Goal: Information Seeking & Learning: Learn about a topic

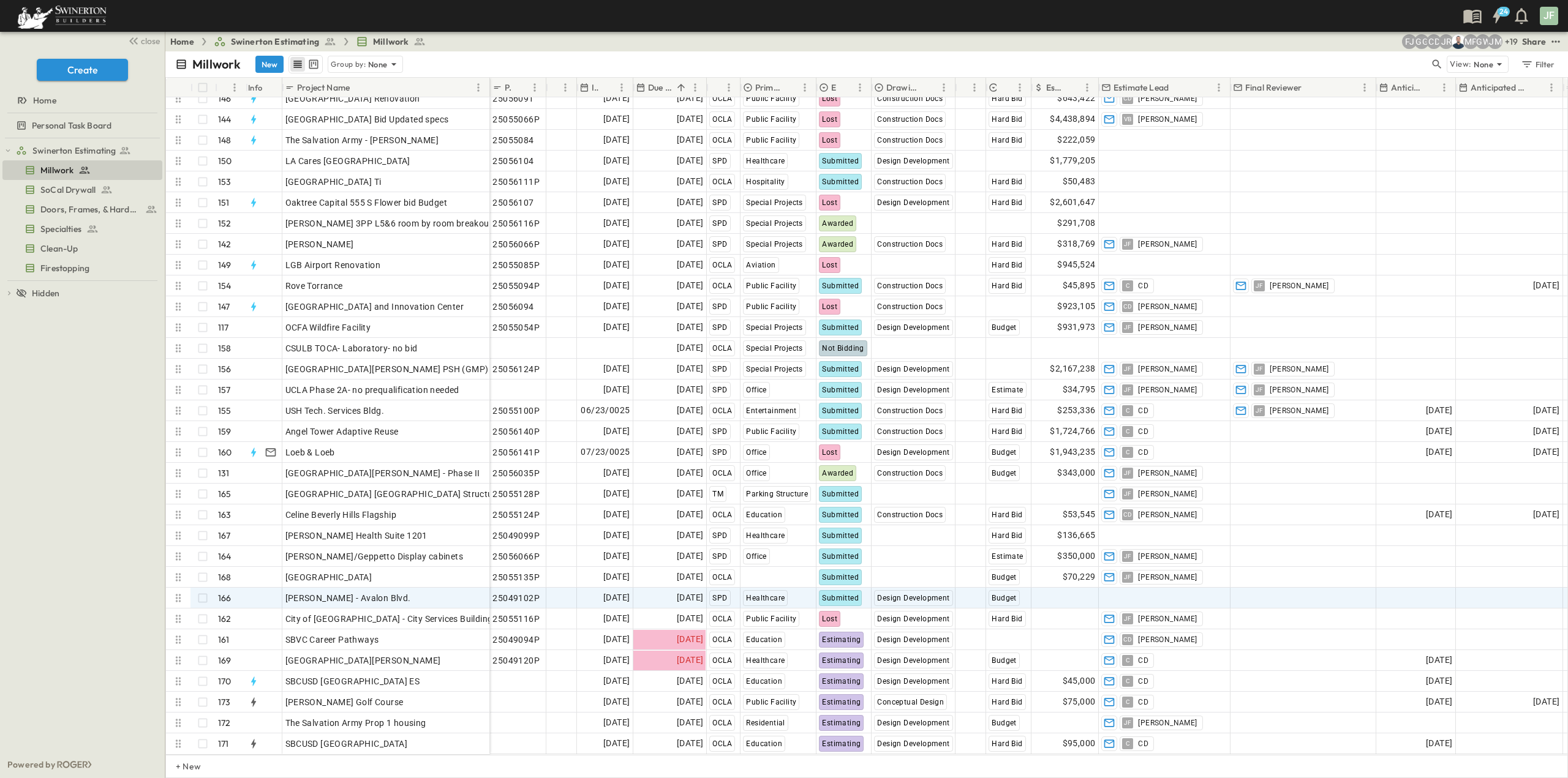
scroll to position [2953, 0]
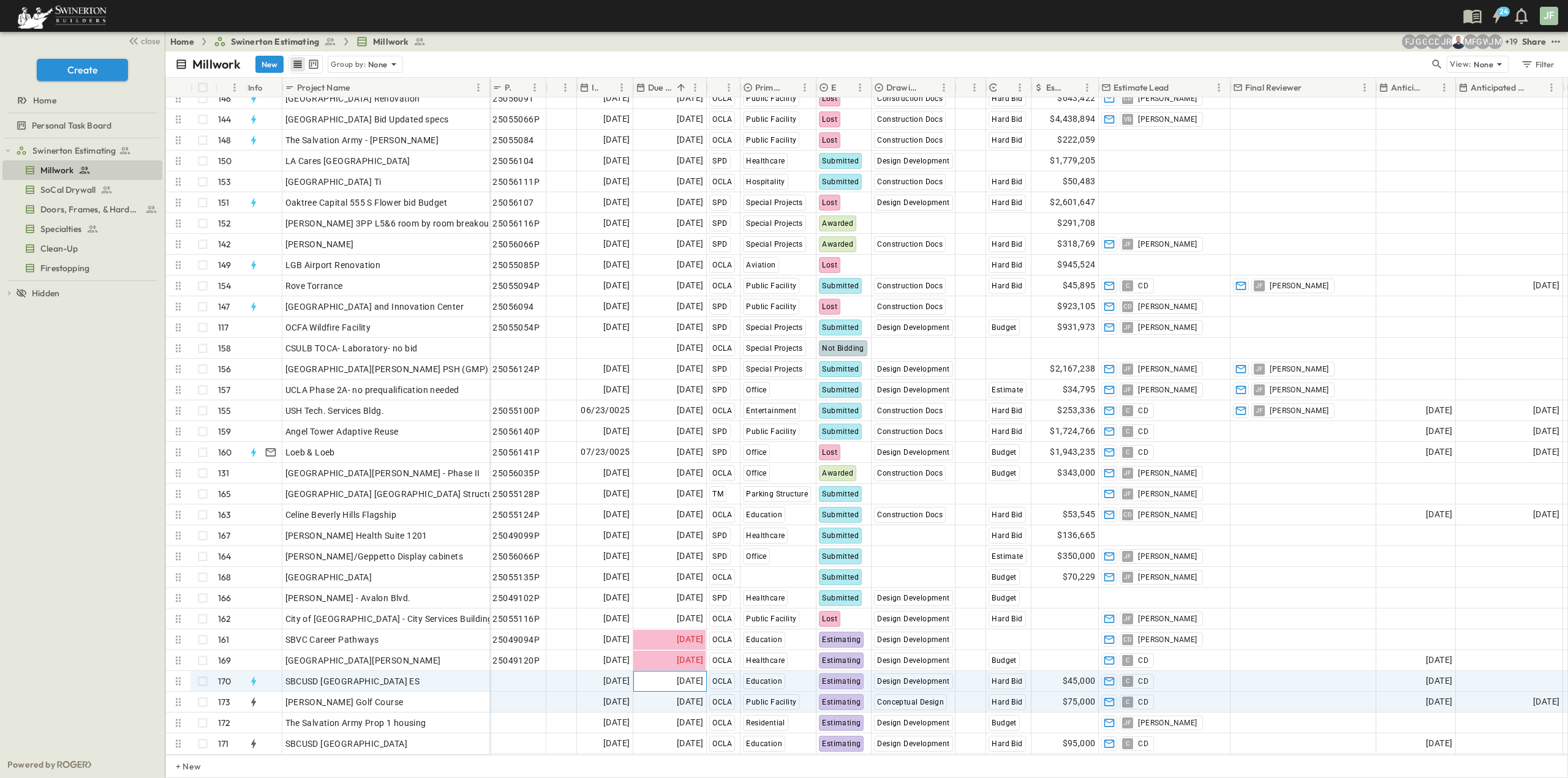
drag, startPoint x: 693, startPoint y: 679, endPoint x: 692, endPoint y: 686, distance: 7.1
click at [693, 679] on span "[DATE]" at bounding box center [690, 681] width 26 height 14
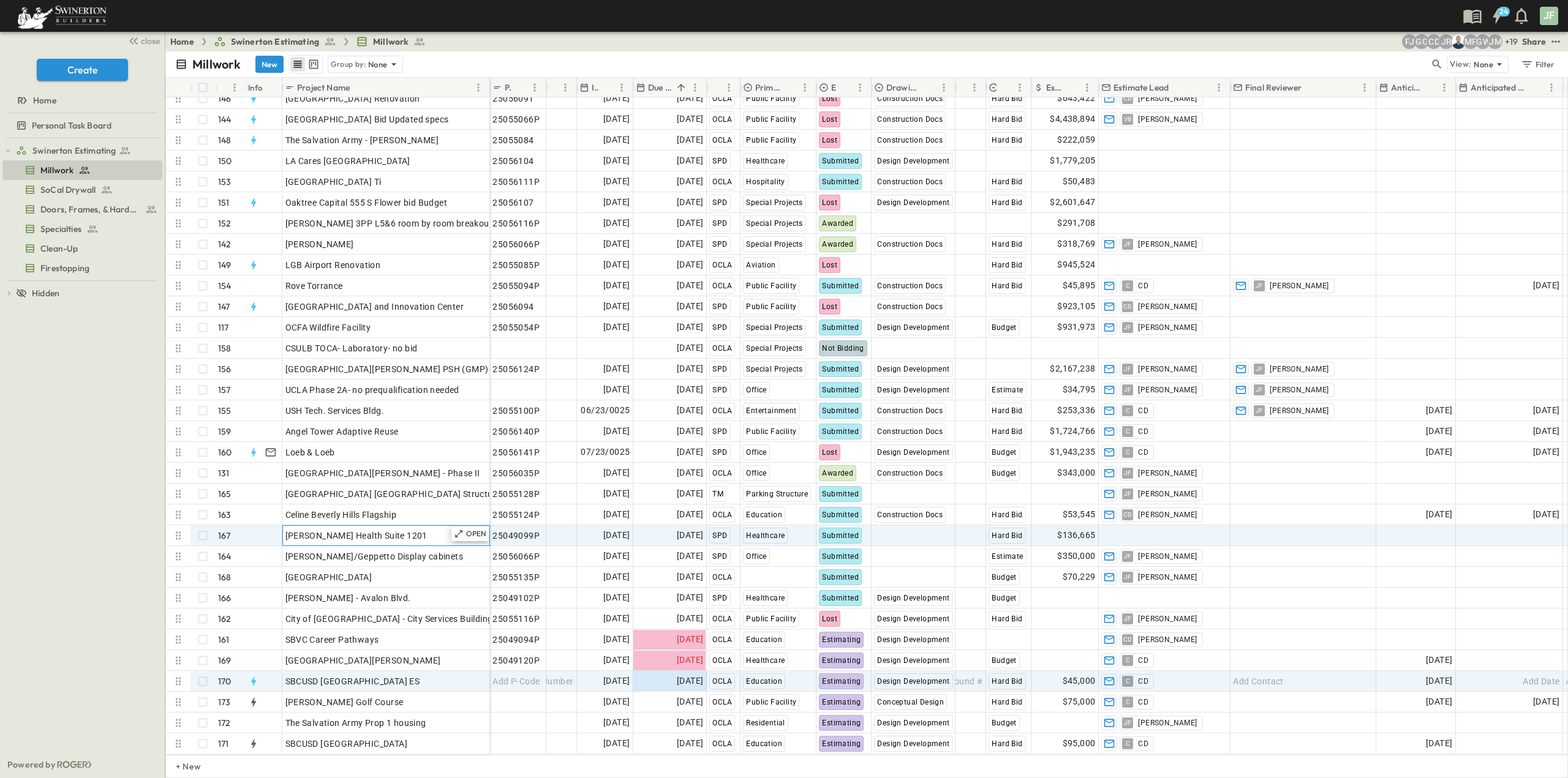
click at [436, 530] on div "[PERSON_NAME] Health Suite 1201" at bounding box center [386, 536] width 201 height 17
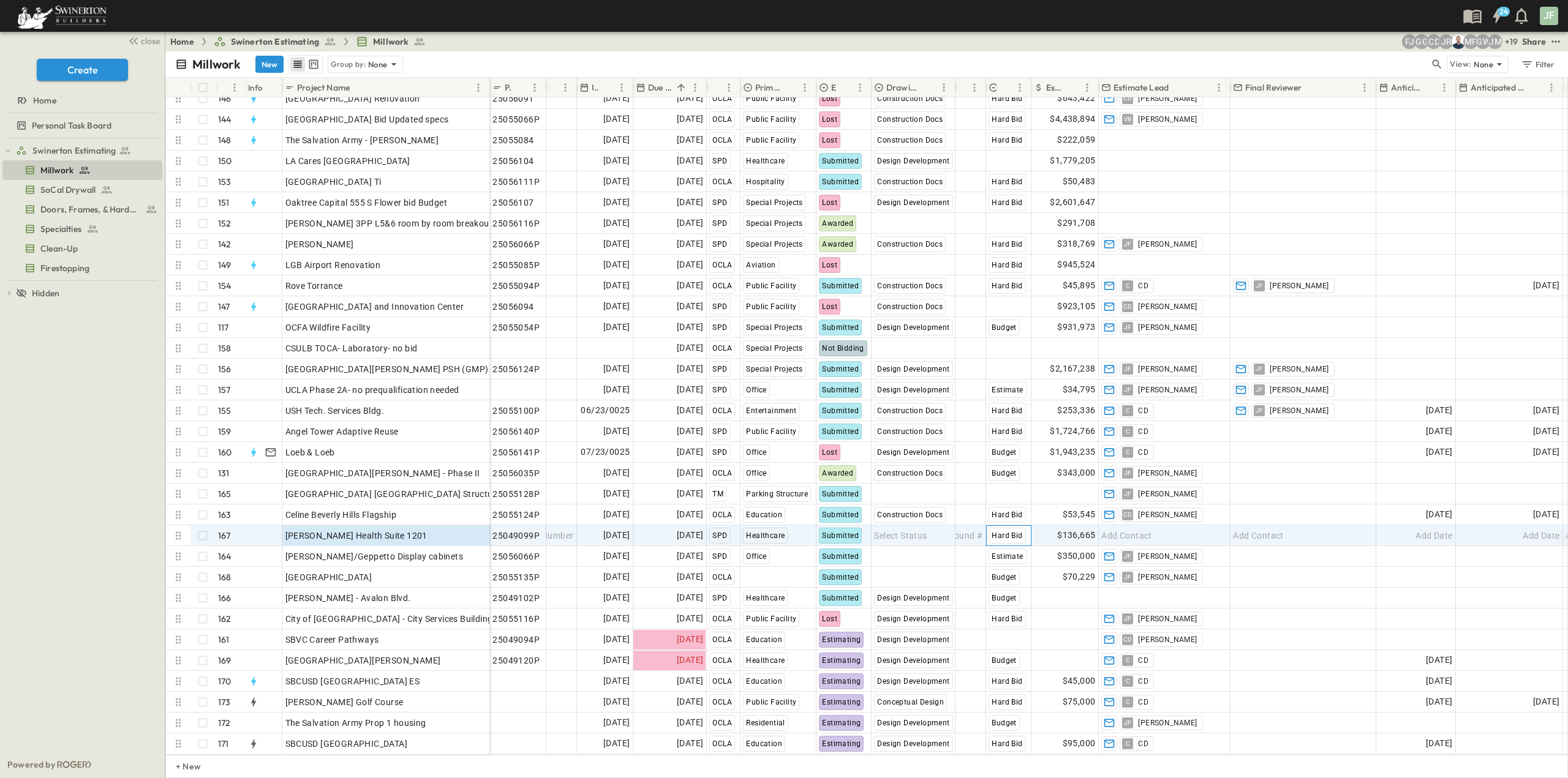
click at [1002, 531] on span "Hard Bid" at bounding box center [1007, 535] width 31 height 8
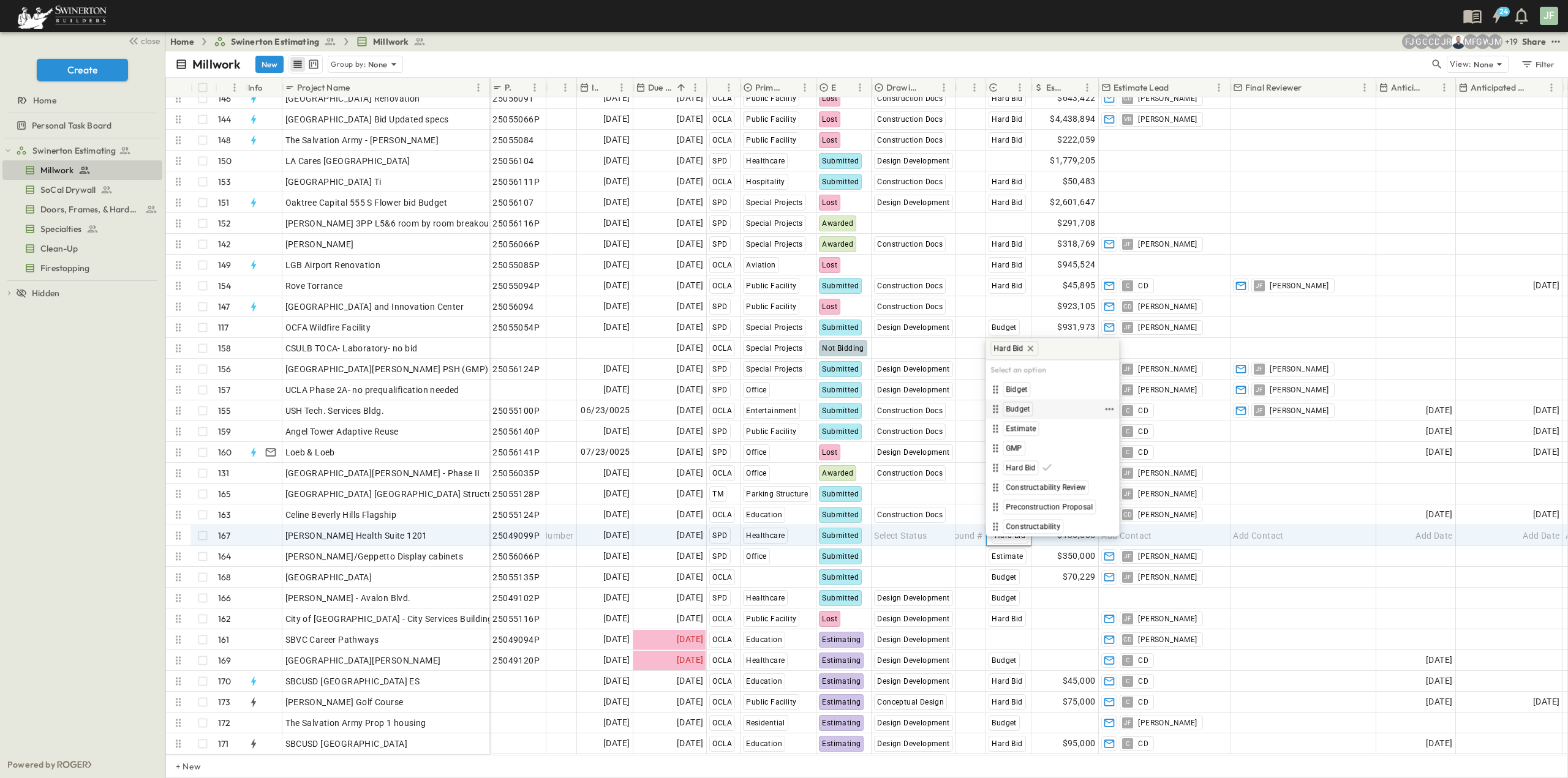
click at [1021, 410] on span "Budget" at bounding box center [1017, 409] width 24 height 10
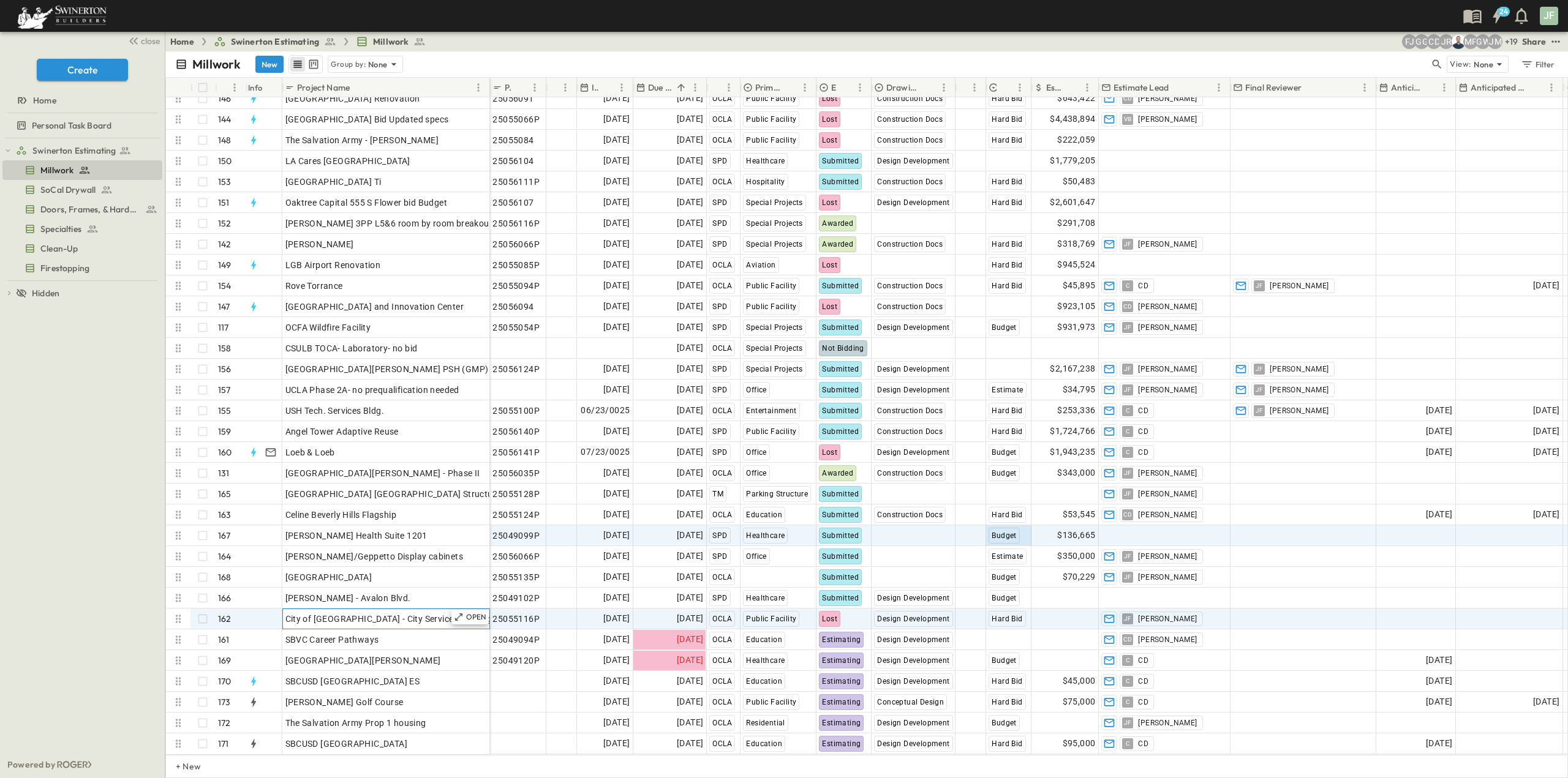
click at [398, 613] on span "City of [GEOGRAPHIC_DATA] - City Services Building" at bounding box center [389, 619] width 207 height 12
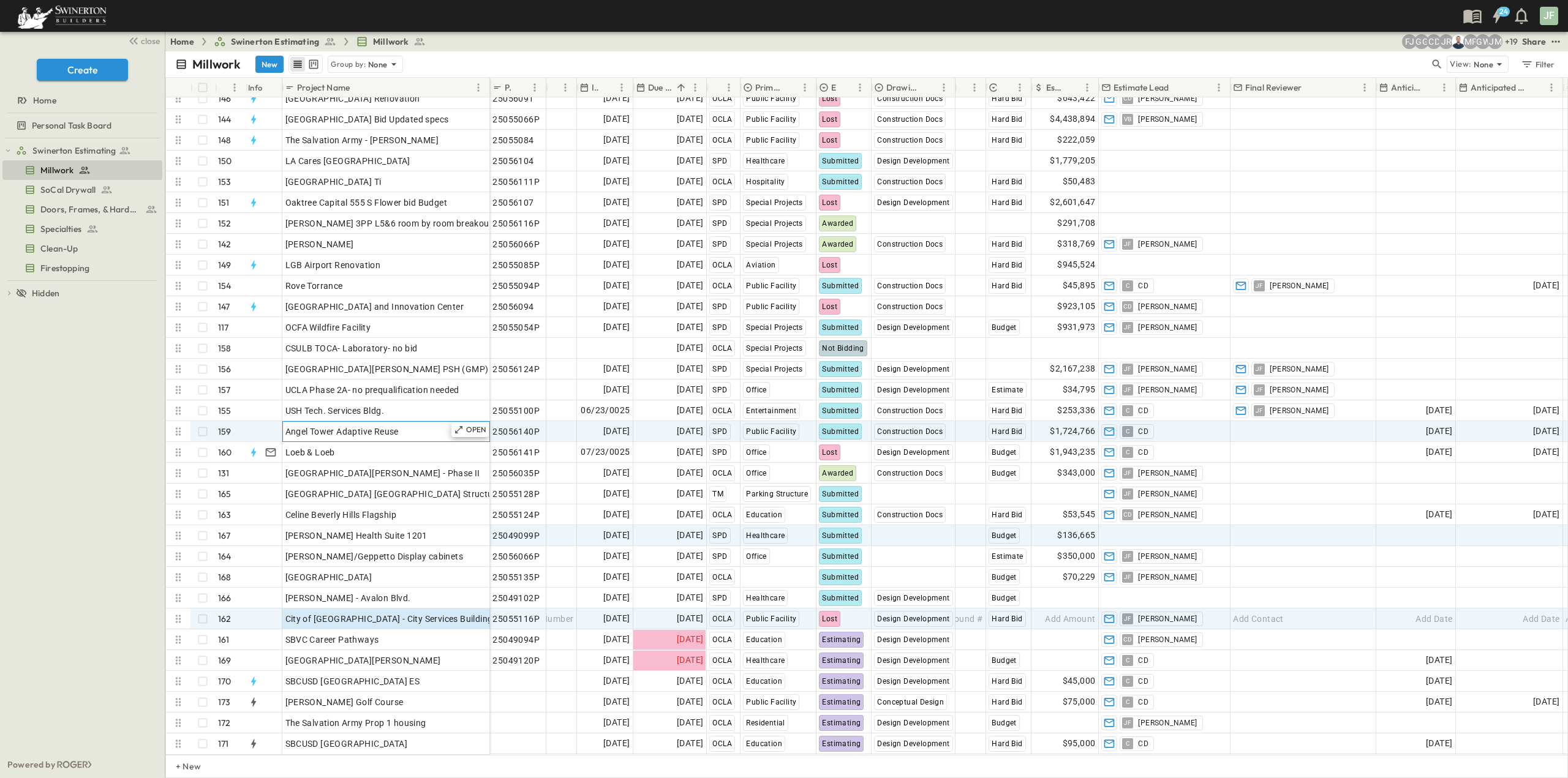
drag, startPoint x: 397, startPoint y: 423, endPoint x: 404, endPoint y: 422, distance: 7.1
click at [397, 426] on span "Angel Tower Adaptive Reuse" at bounding box center [342, 432] width 113 height 12
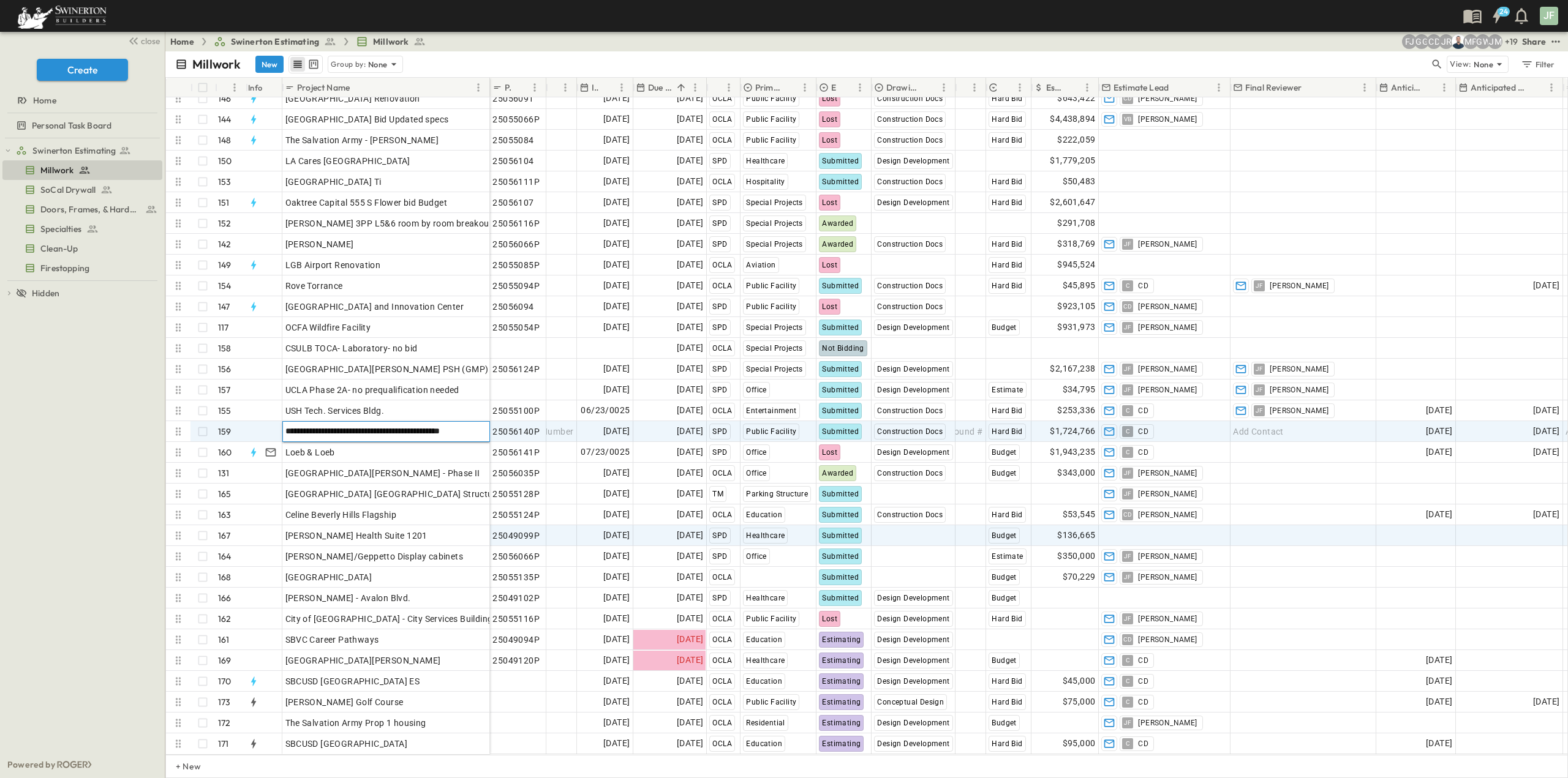
scroll to position [0, 7]
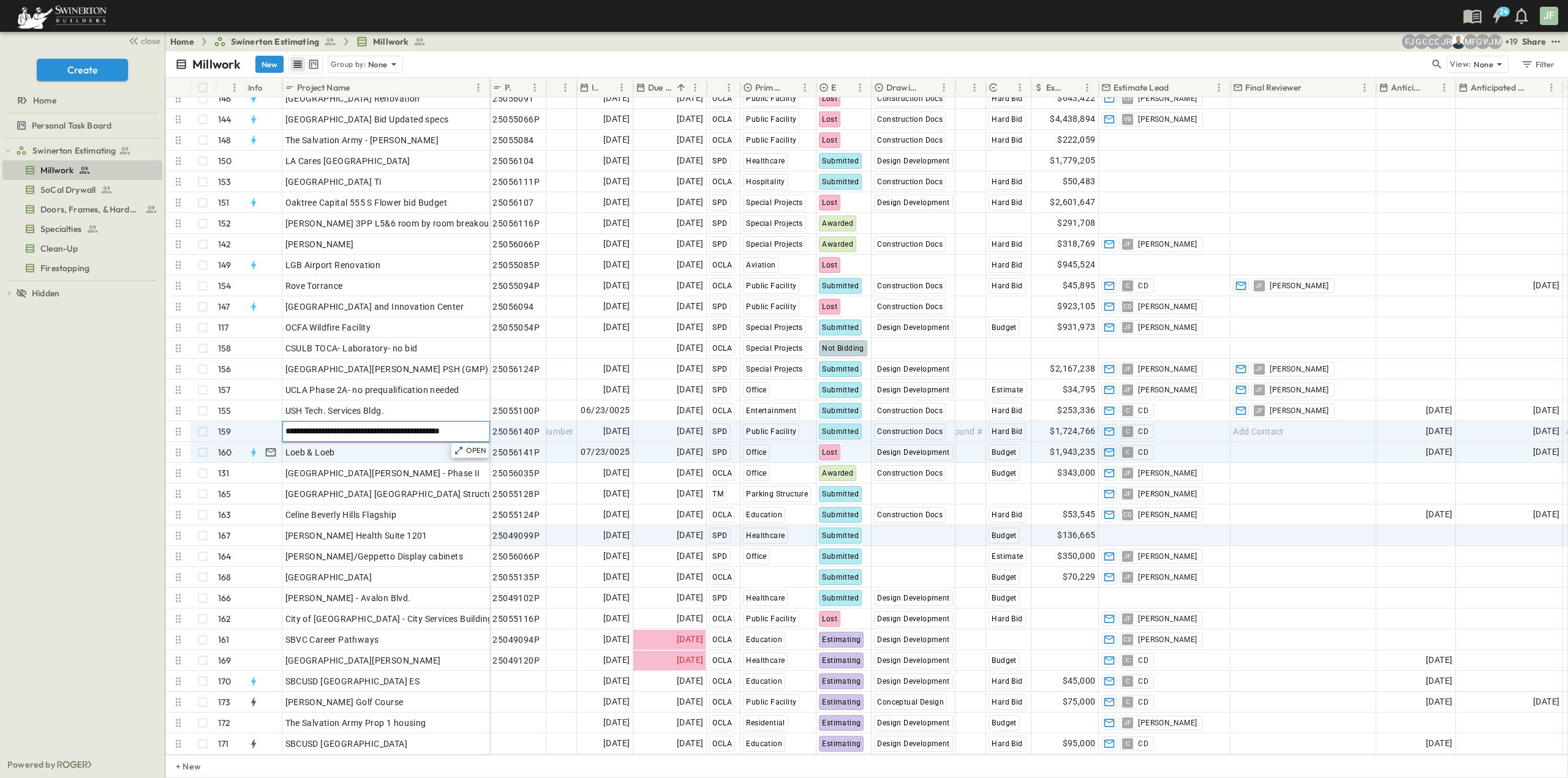
type input "**********"
click at [403, 448] on div "Loeb & Loeb" at bounding box center [386, 453] width 201 height 17
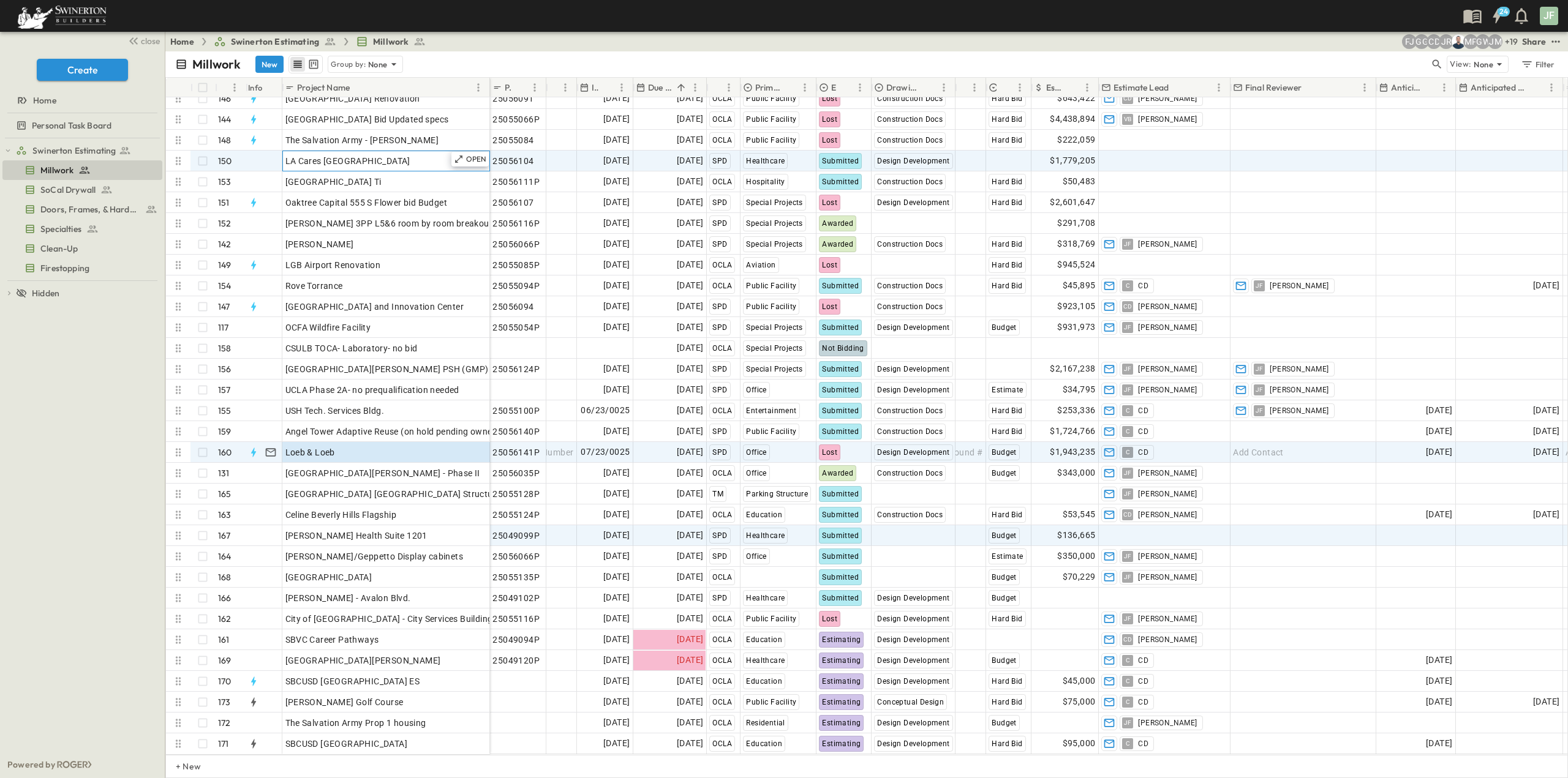
click at [334, 160] on div "LA Cares Metropolitan State Hospital Campus" at bounding box center [386, 161] width 201 height 17
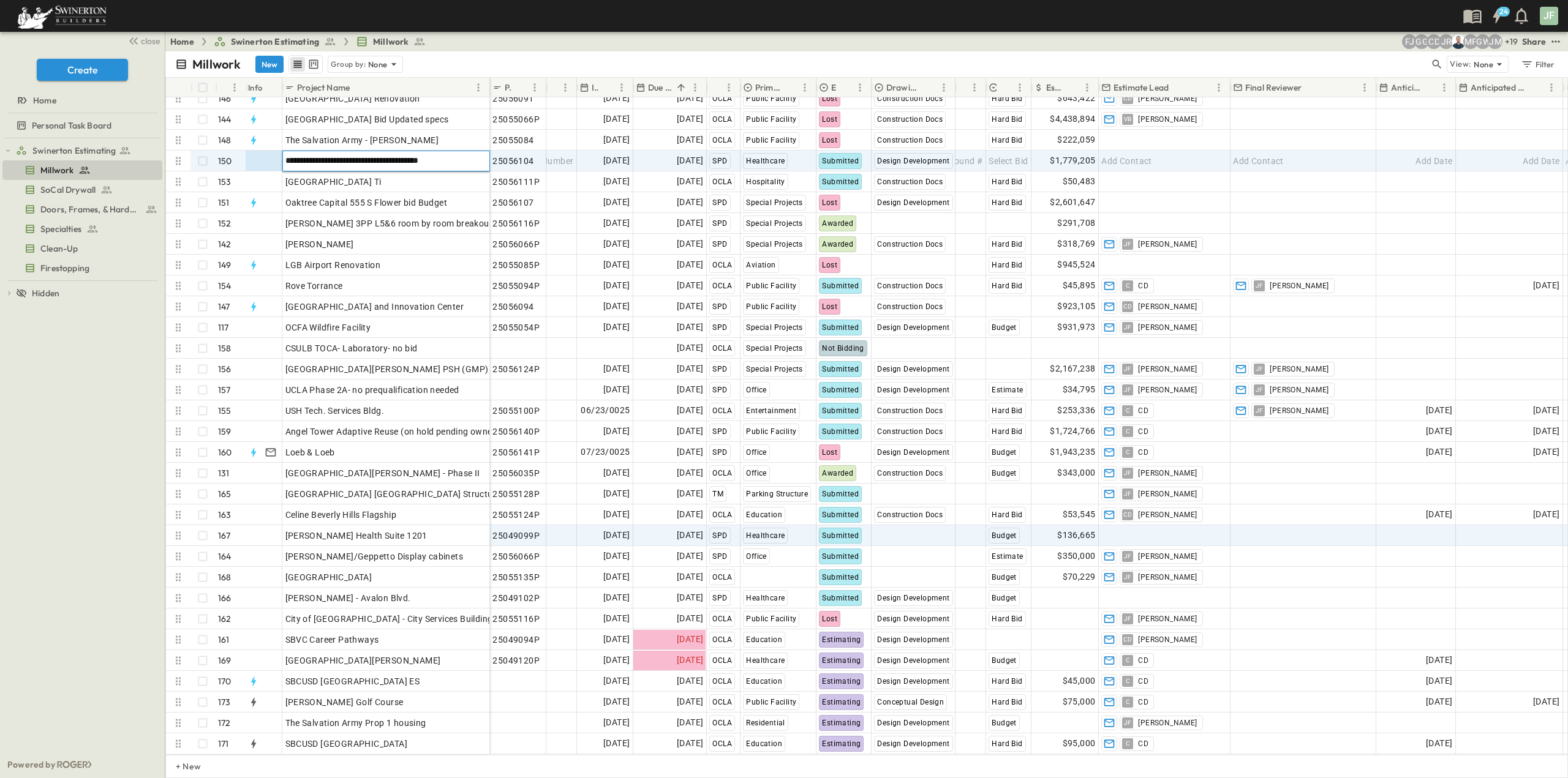
drag, startPoint x: 470, startPoint y: 150, endPoint x: 261, endPoint y: 155, distance: 209.1
click at [261, 155] on div "**********" at bounding box center [328, 160] width 324 height 21
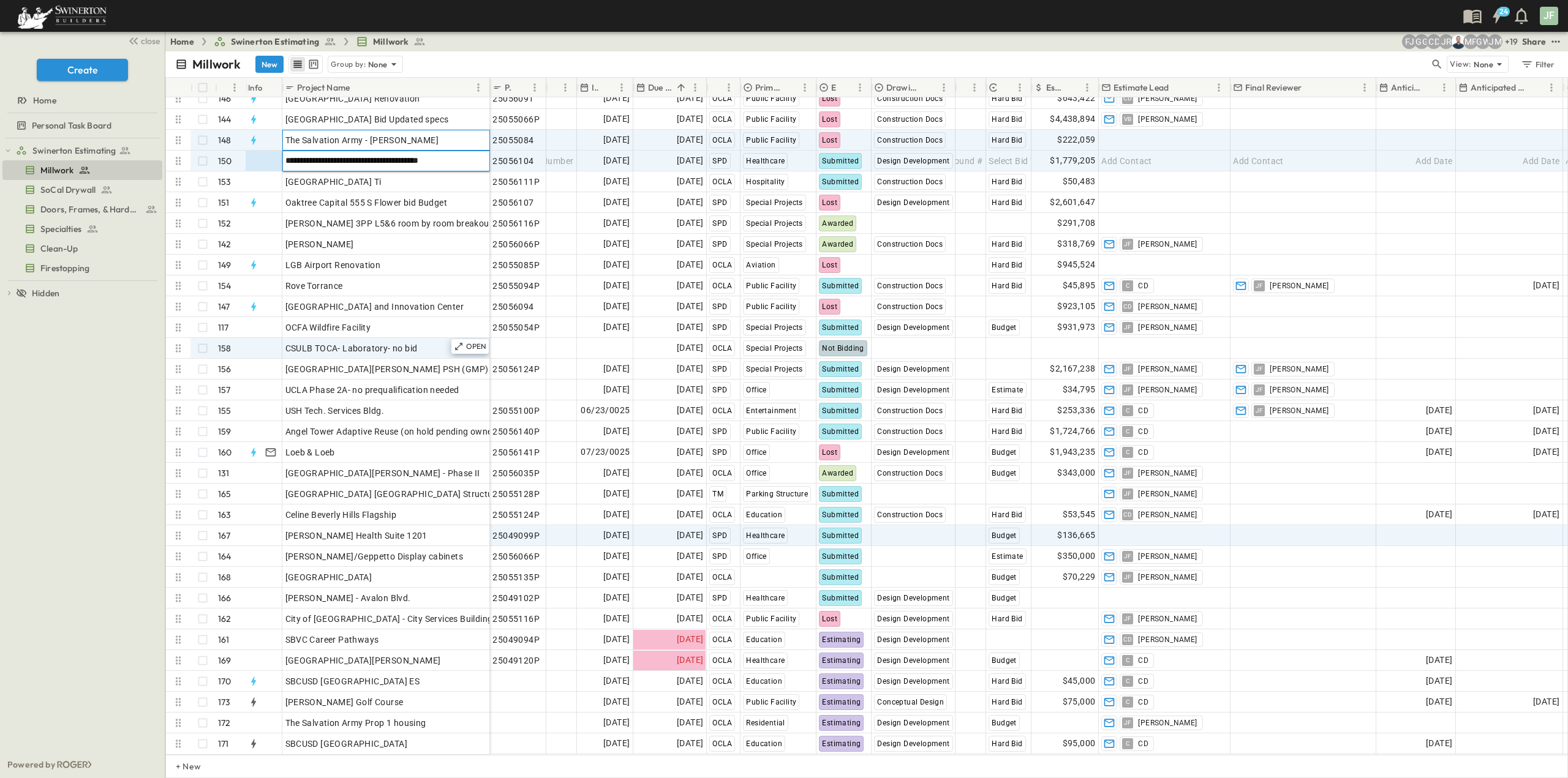
drag, startPoint x: 454, startPoint y: 138, endPoint x: 410, endPoint y: 337, distance: 203.8
click at [454, 138] on div "The Salvation Army - [PERSON_NAME]" at bounding box center [386, 140] width 201 height 17
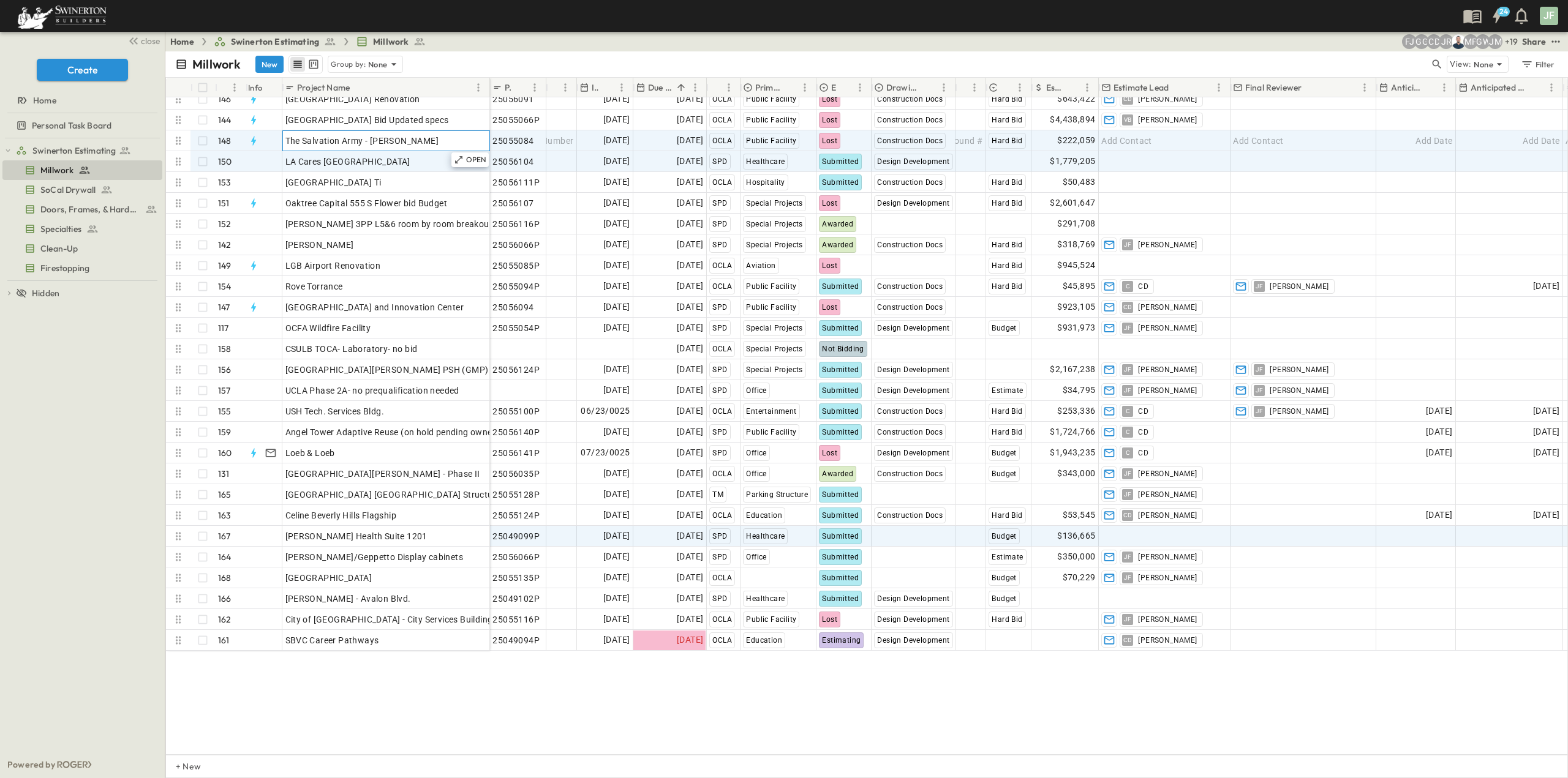
scroll to position [2769, 0]
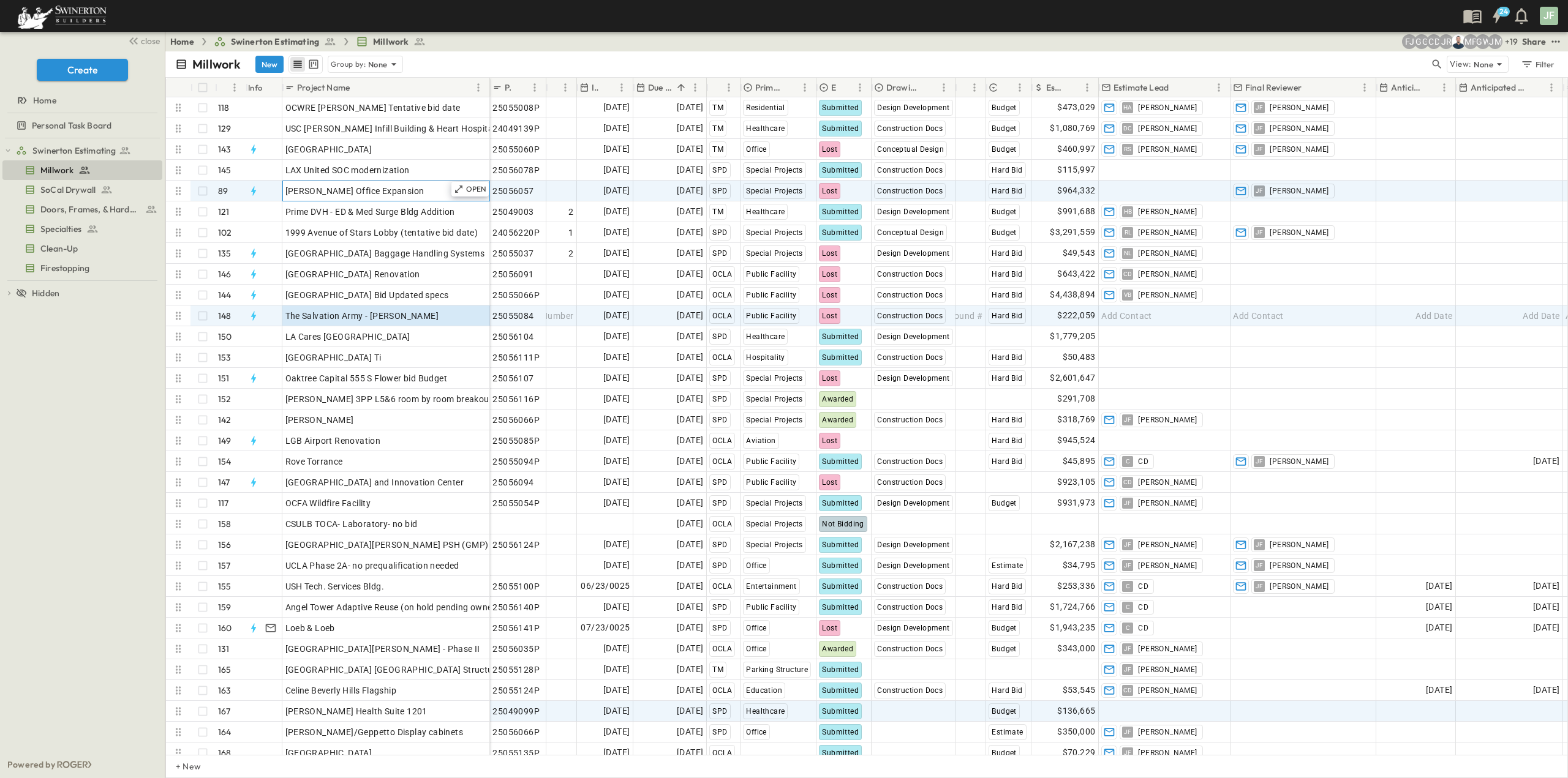
click at [395, 190] on div "[PERSON_NAME] Office Expansion" at bounding box center [386, 191] width 201 height 17
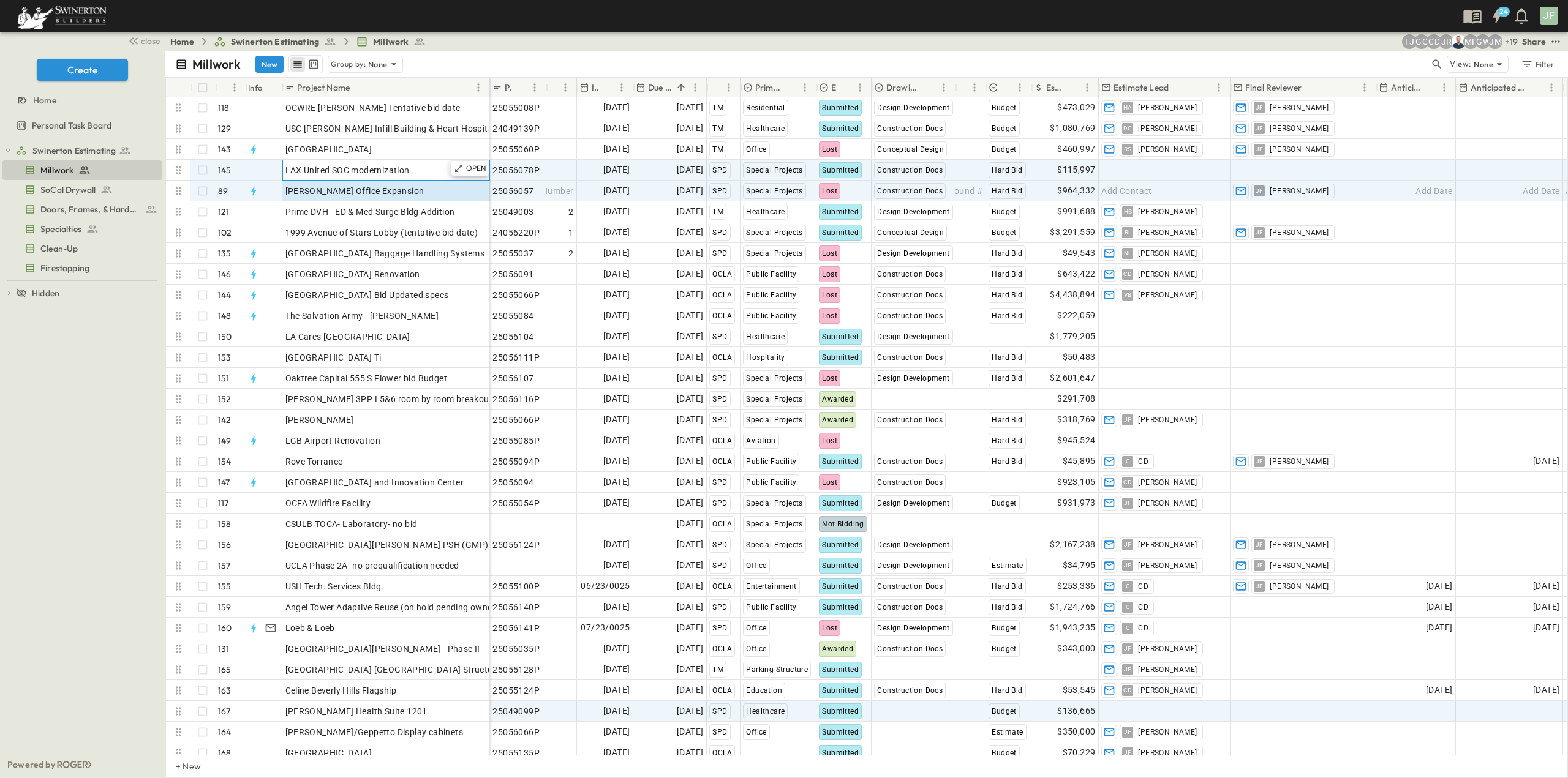
click at [391, 169] on span "LAX United SOC modernization" at bounding box center [347, 170] width 124 height 12
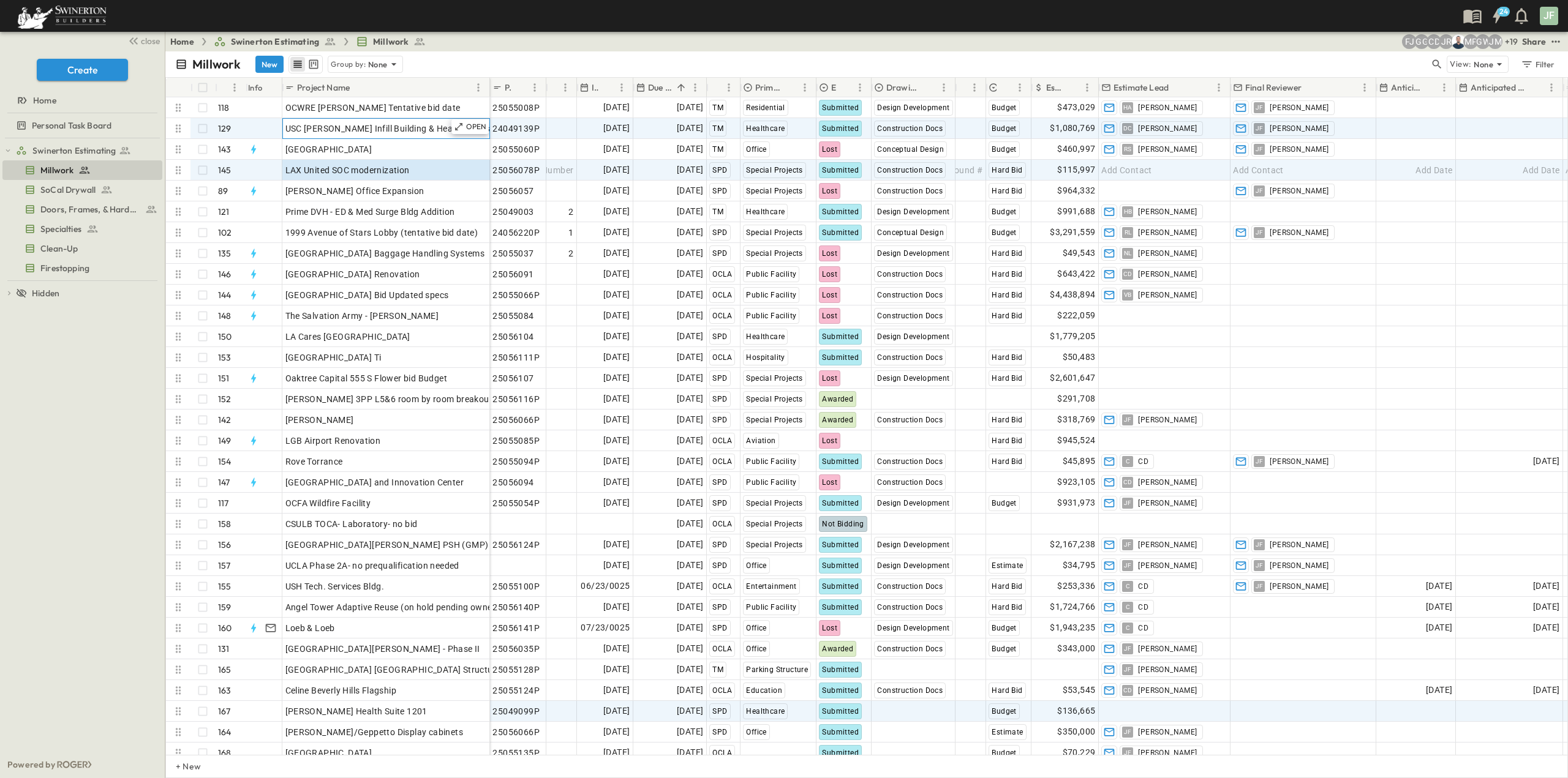
click at [386, 128] on span "USC [PERSON_NAME] Infill Building & Heart Hospital 100%CD" at bounding box center [408, 129] width 245 height 12
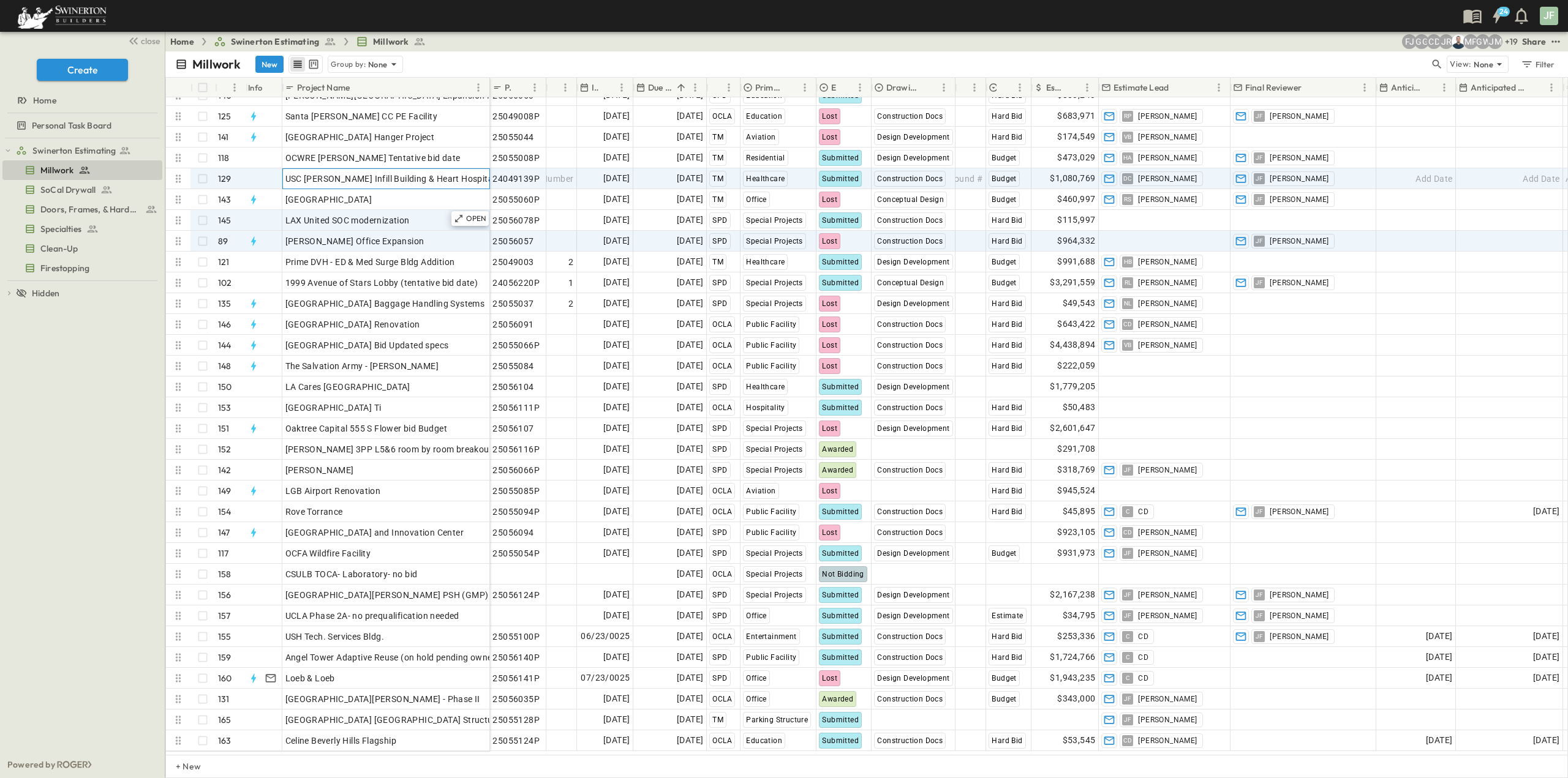
scroll to position [2647, 0]
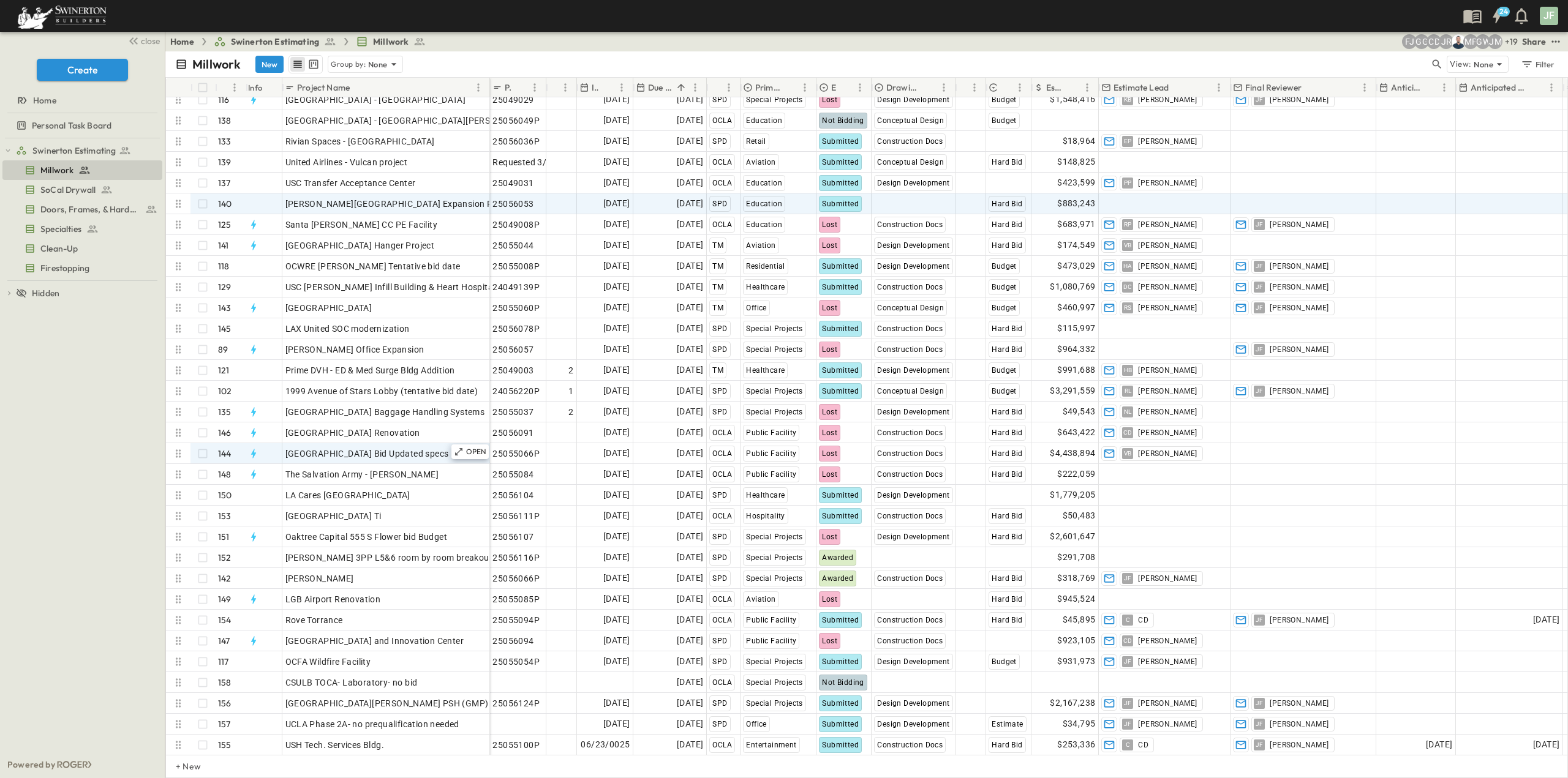
scroll to position [2585, 0]
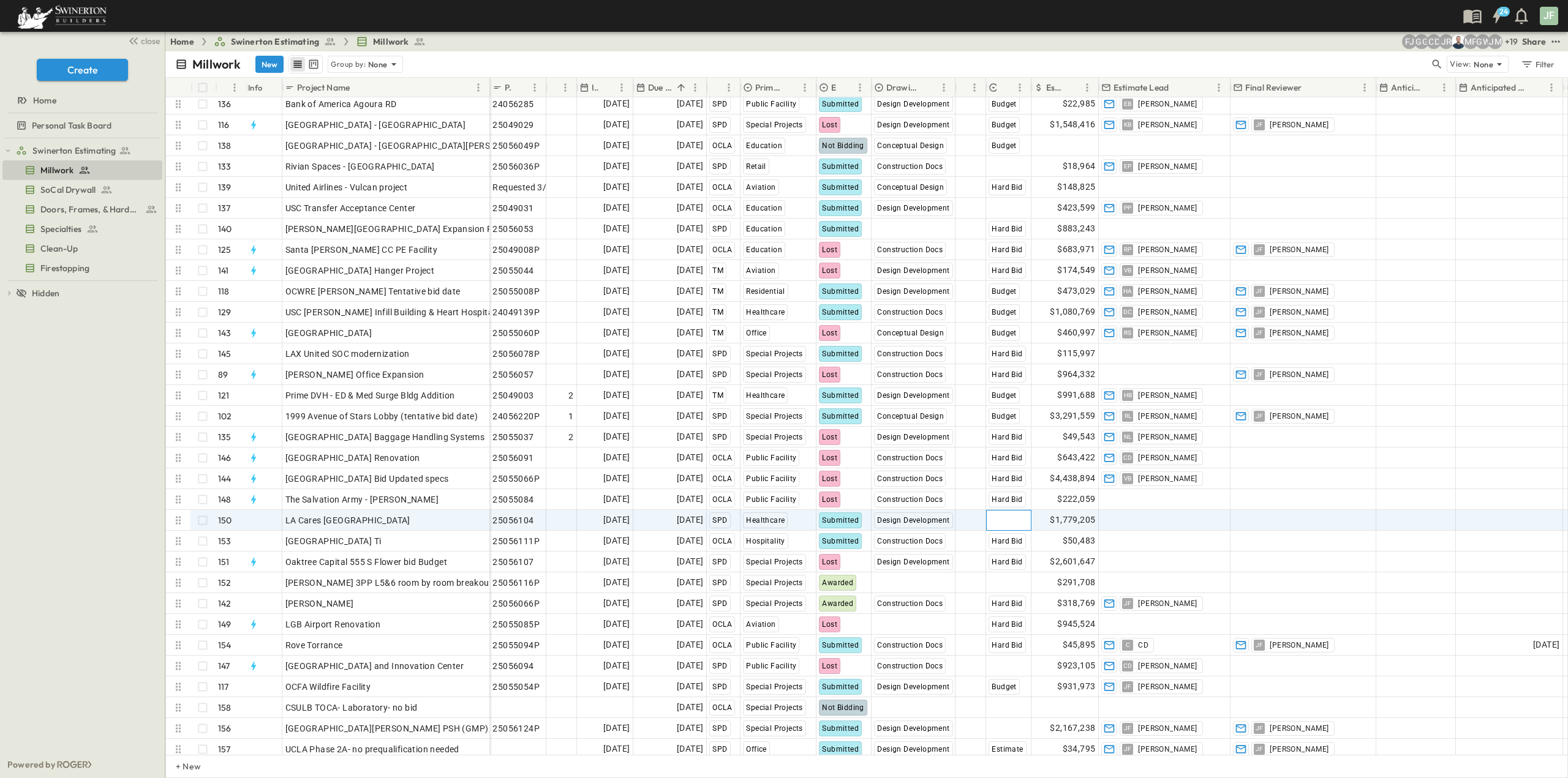
click at [1014, 521] on span "Select Bid Type" at bounding box center [1019, 520] width 61 height 12
click at [1022, 403] on span "Budget" at bounding box center [1017, 402] width 24 height 10
click at [410, 525] on span "LA Cares Metropolitan State Hospital Campus" at bounding box center [348, 520] width 125 height 12
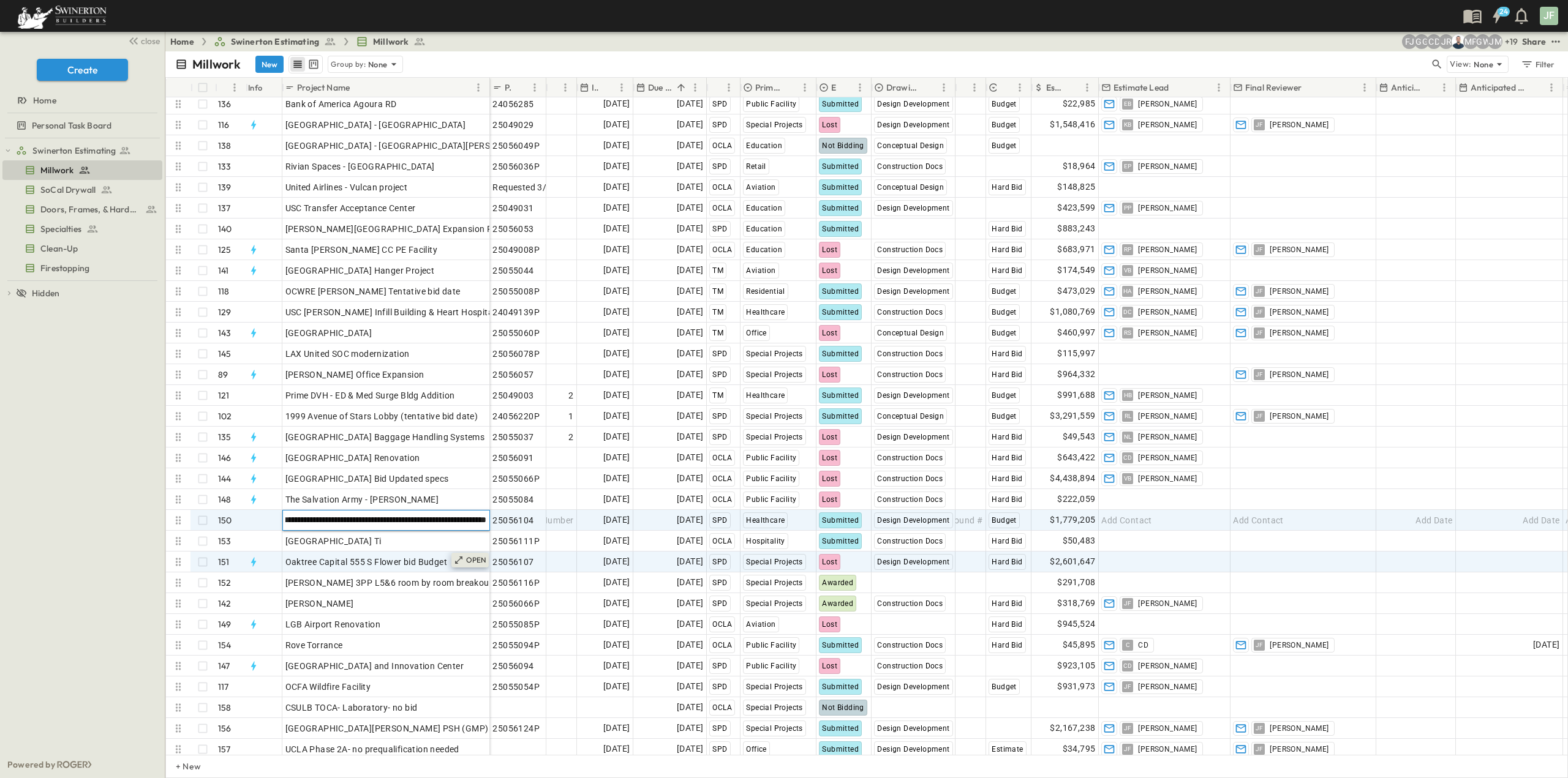
type input "**********"
click at [458, 555] on icon at bounding box center [459, 560] width 10 height 10
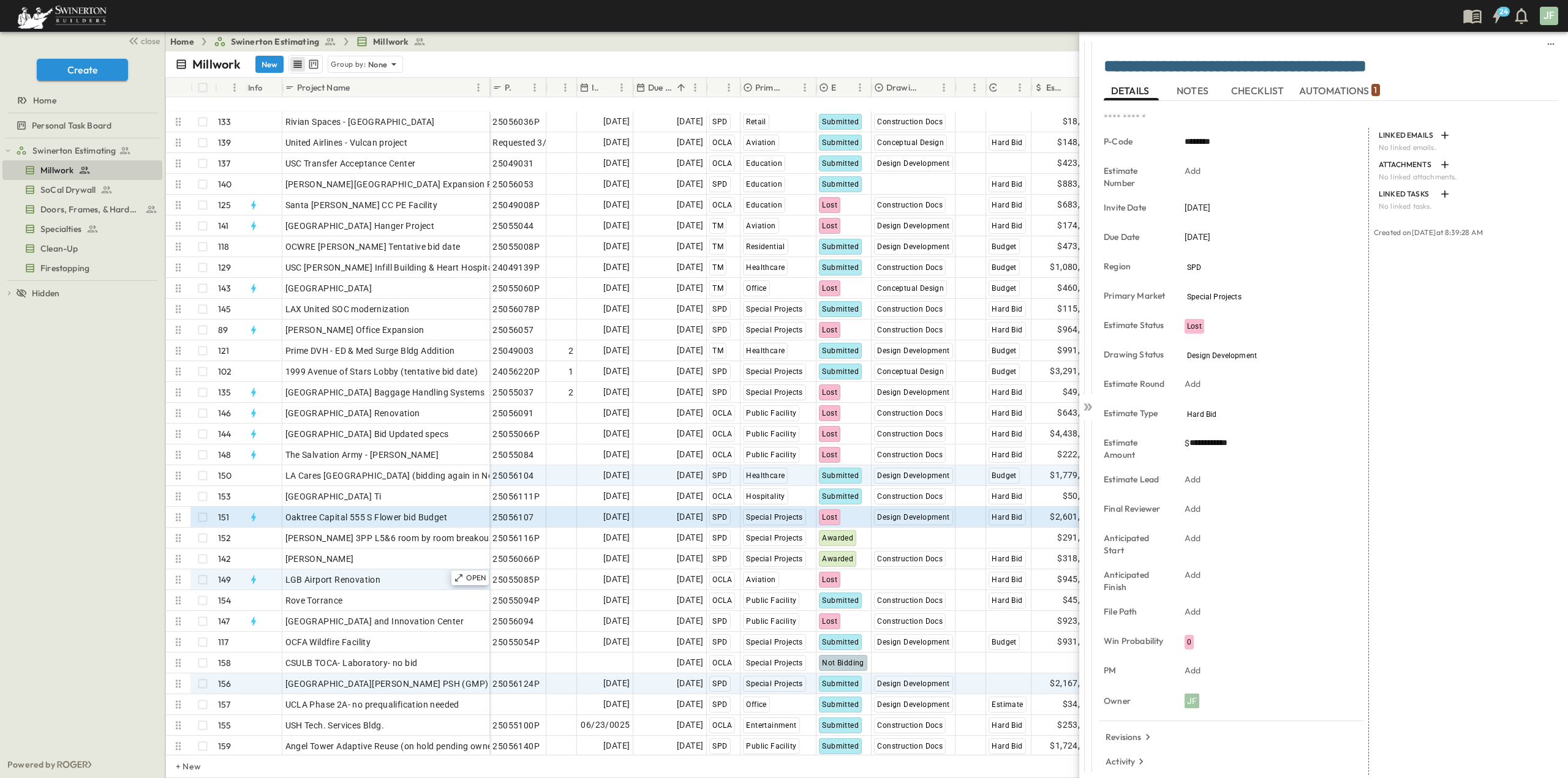
scroll to position [2708, 0]
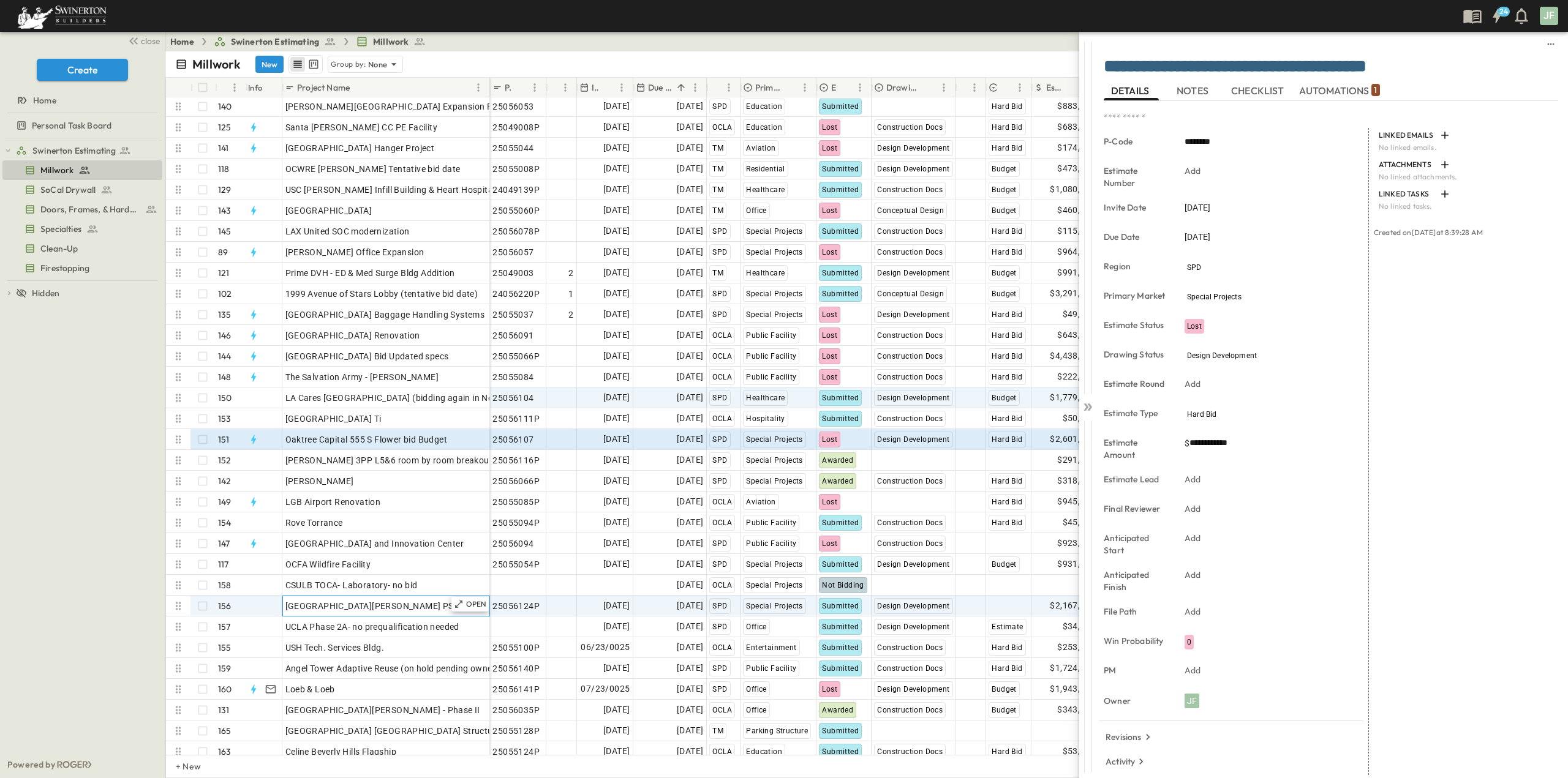
click at [412, 607] on span "St. Vincent Campus PSH (GMP)" at bounding box center [387, 606] width 204 height 12
drag, startPoint x: 437, startPoint y: 603, endPoint x: 381, endPoint y: 605, distance: 56.0
click at [381, 605] on input "**********" at bounding box center [386, 605] width 206 height 15
type input "**********"
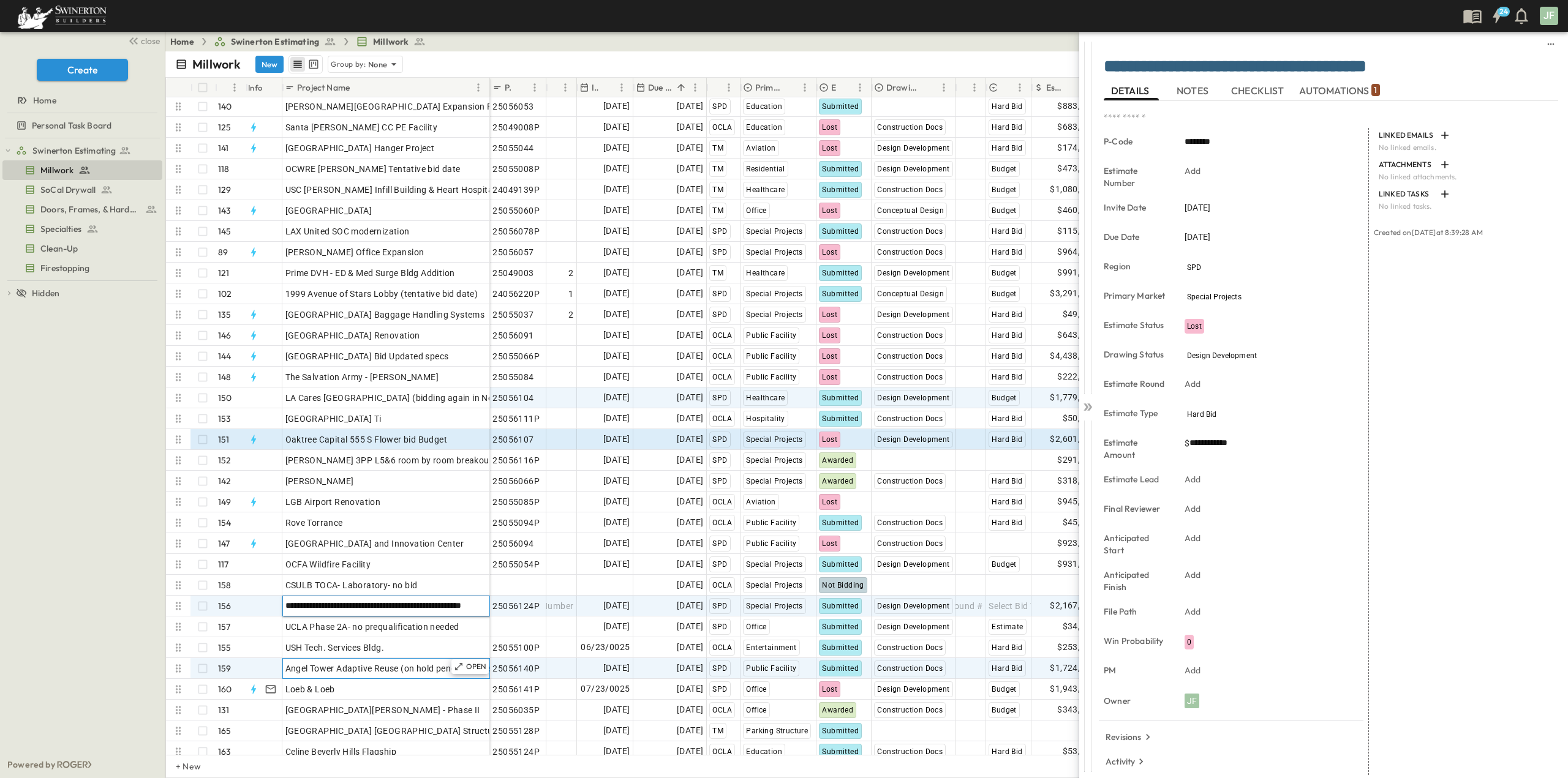
click at [421, 662] on span "Angel Tower Adaptive Reuse (on hold pending owner)" at bounding box center [392, 669] width 214 height 12
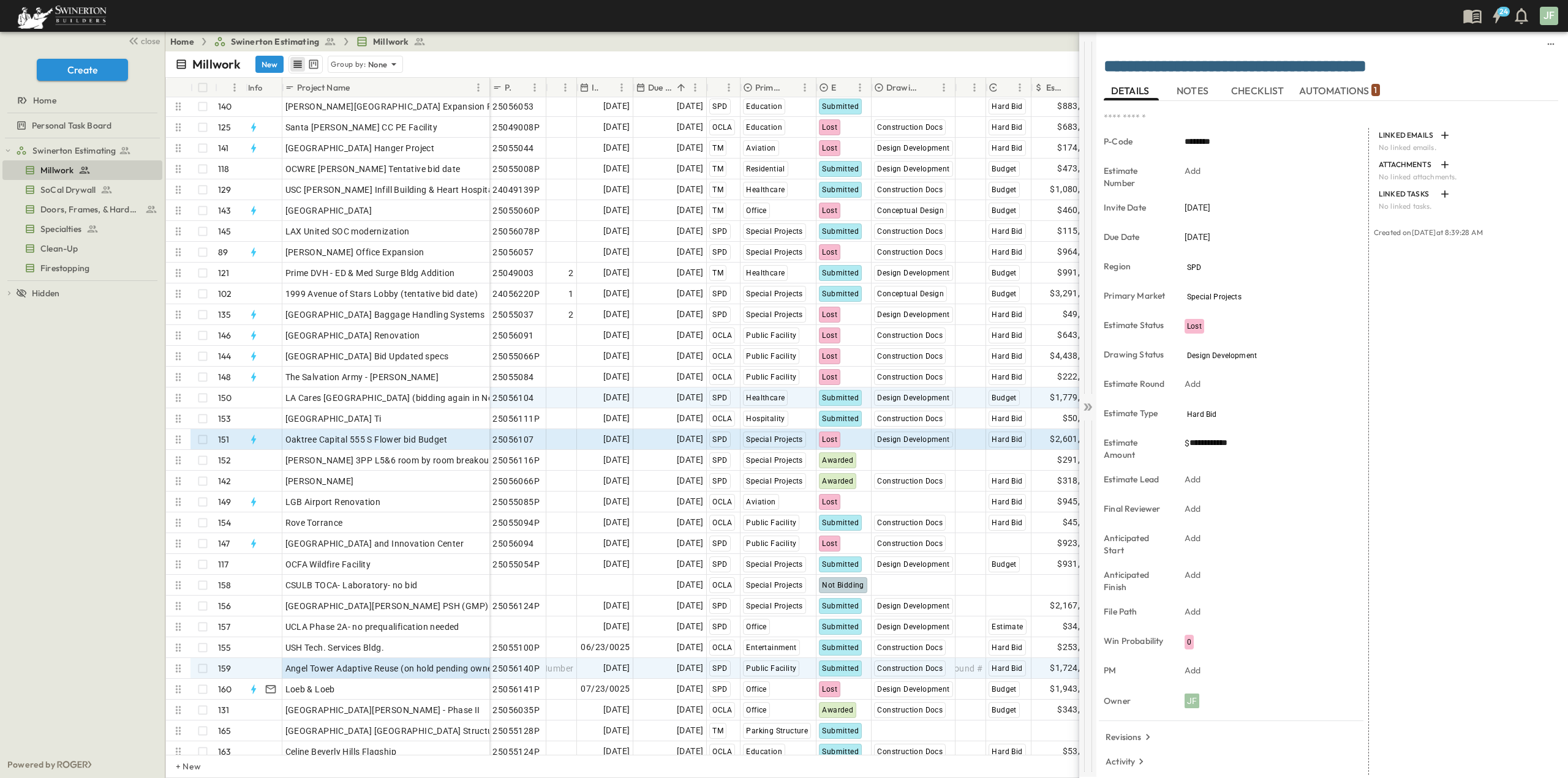
click at [1082, 122] on div at bounding box center [1087, 217] width 17 height 352
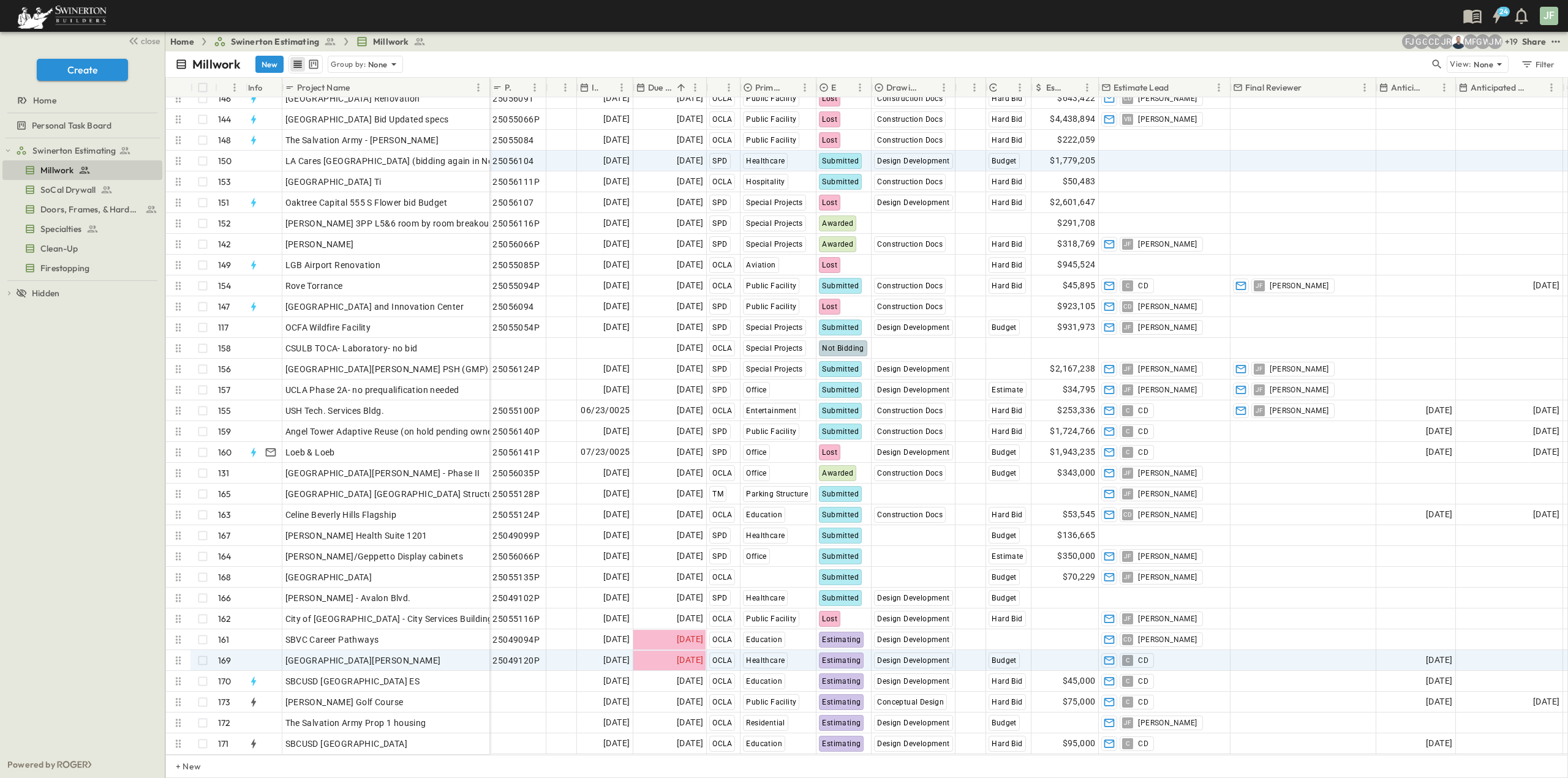
scroll to position [2953, 0]
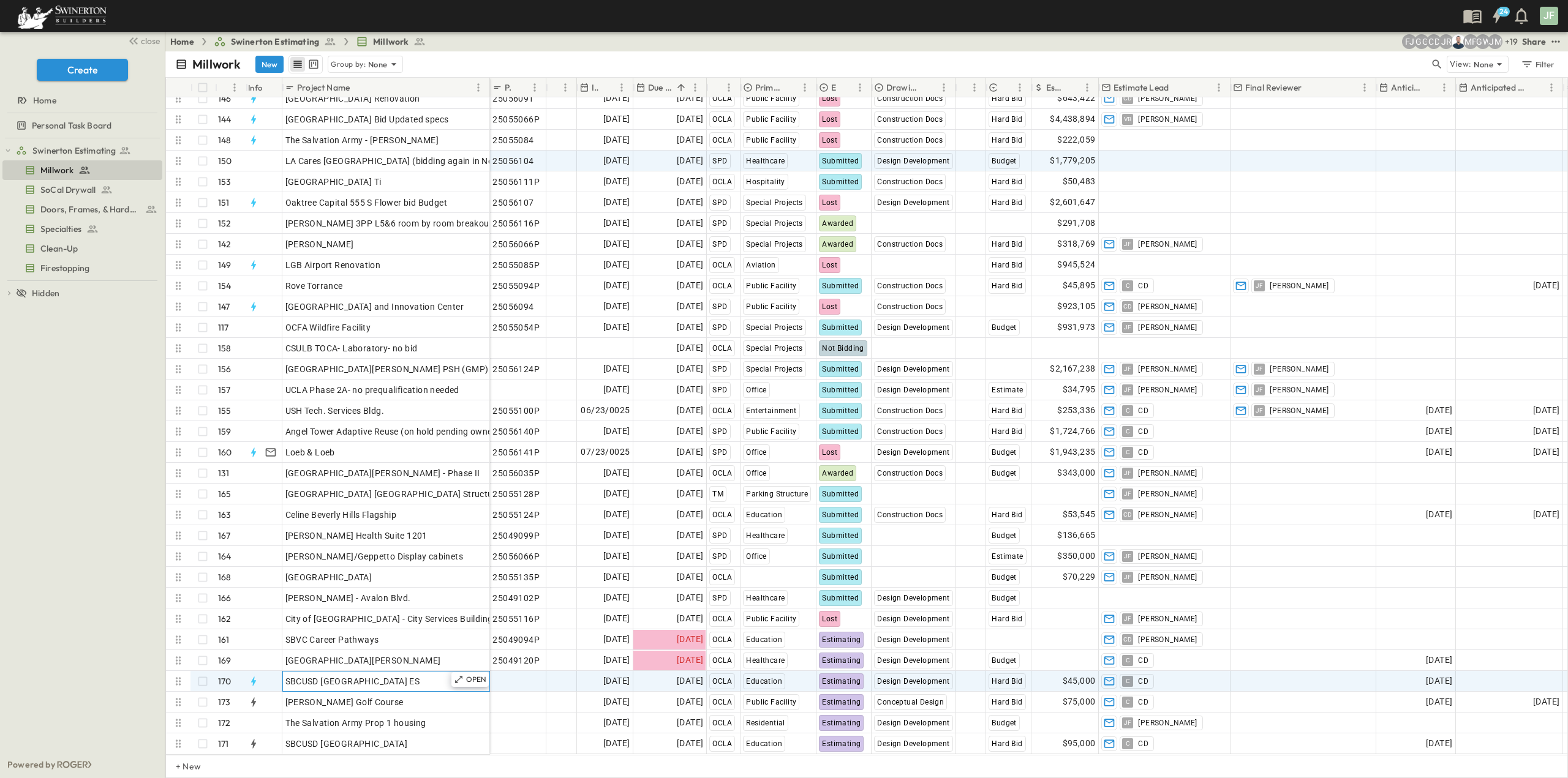
click at [416, 674] on div "SBCUSD [GEOGRAPHIC_DATA] ES" at bounding box center [386, 682] width 201 height 17
drag, startPoint x: 412, startPoint y: 673, endPoint x: 279, endPoint y: 672, distance: 133.0
click at [279, 672] on div "**********" at bounding box center [328, 681] width 324 height 21
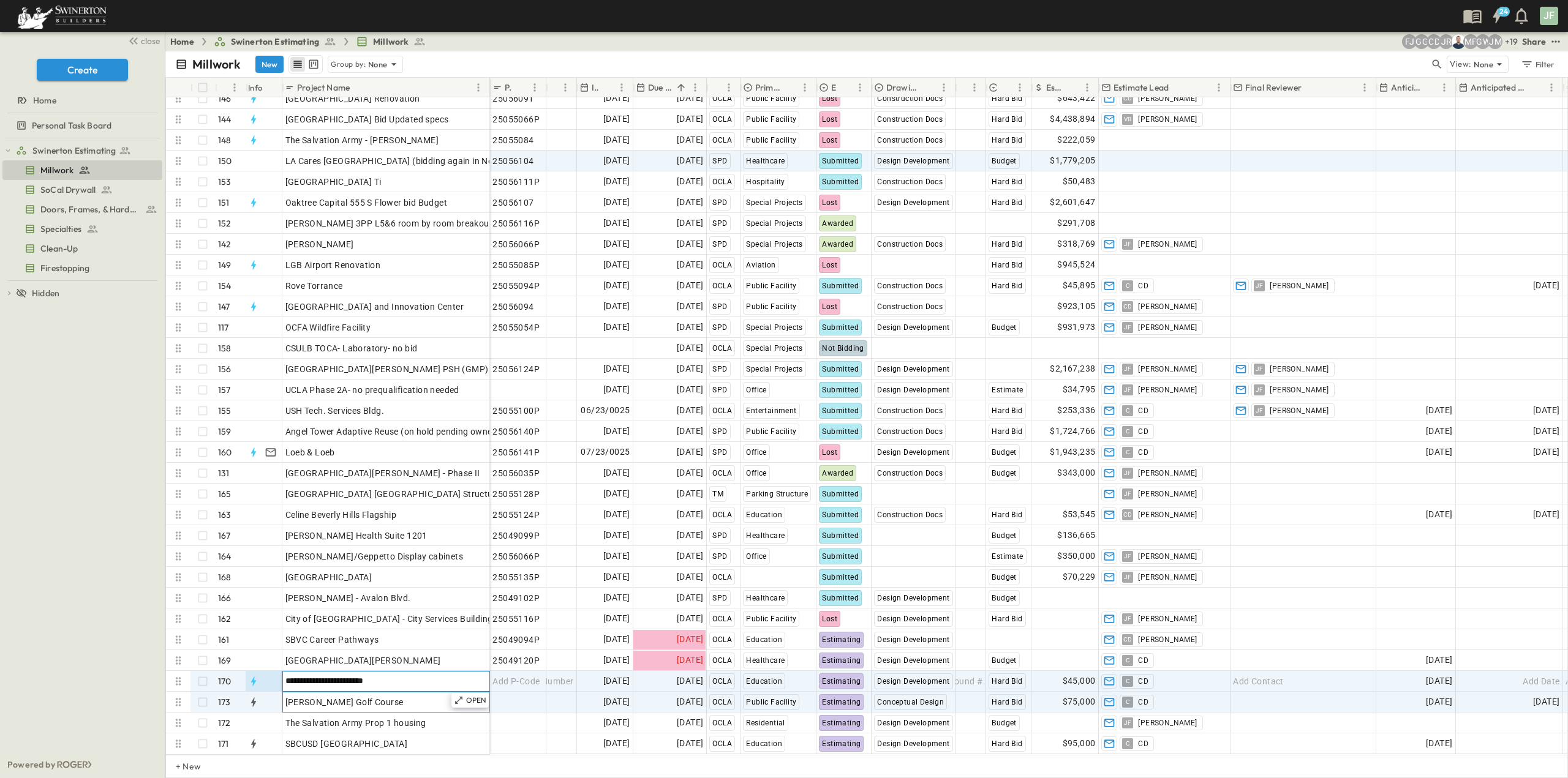
click at [326, 696] on span "[PERSON_NAME] Golf Course" at bounding box center [344, 702] width 118 height 12
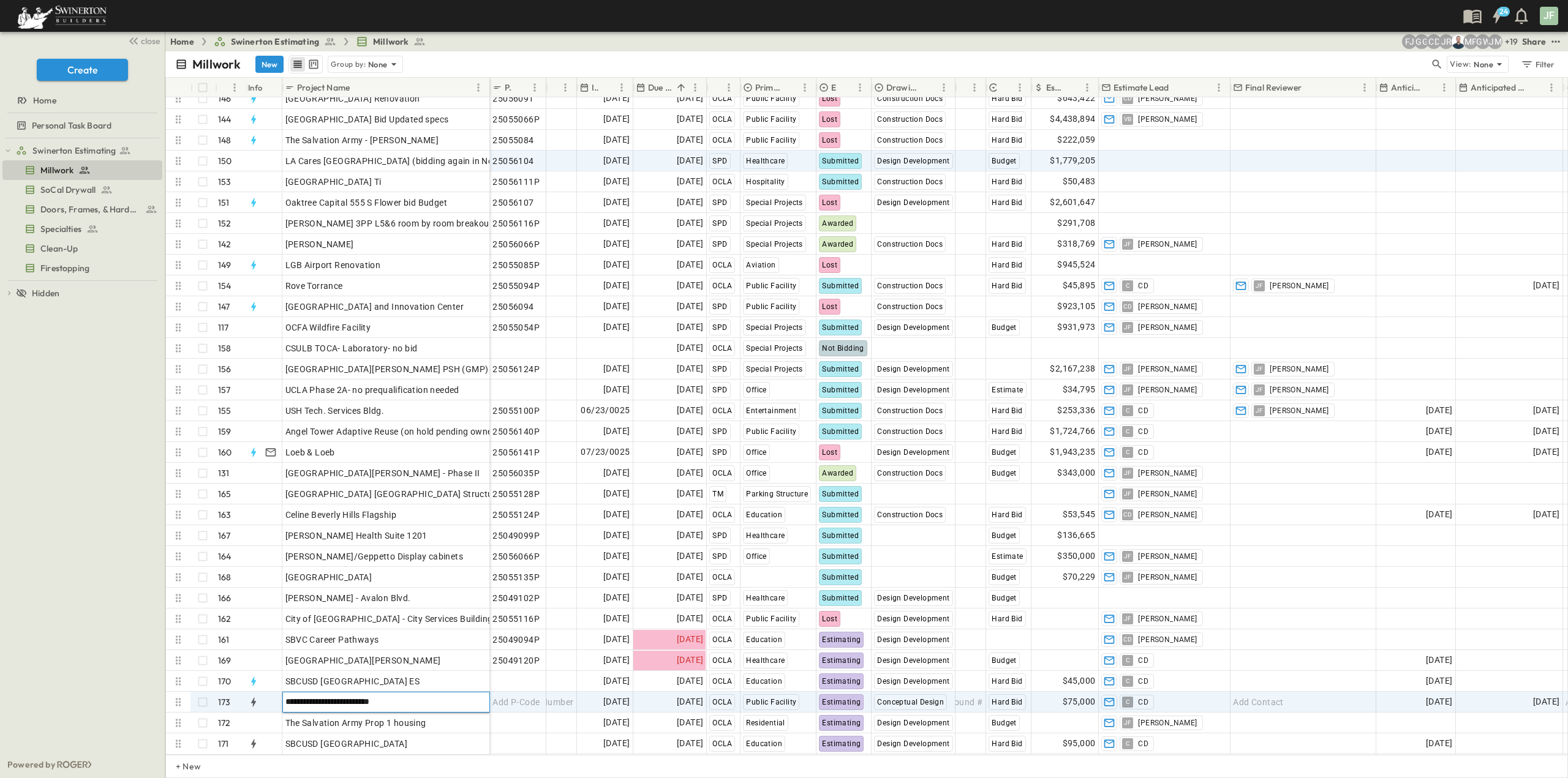
drag, startPoint x: 416, startPoint y: 692, endPoint x: 282, endPoint y: 692, distance: 134.0
click at [282, 692] on div "**********" at bounding box center [386, 702] width 207 height 21
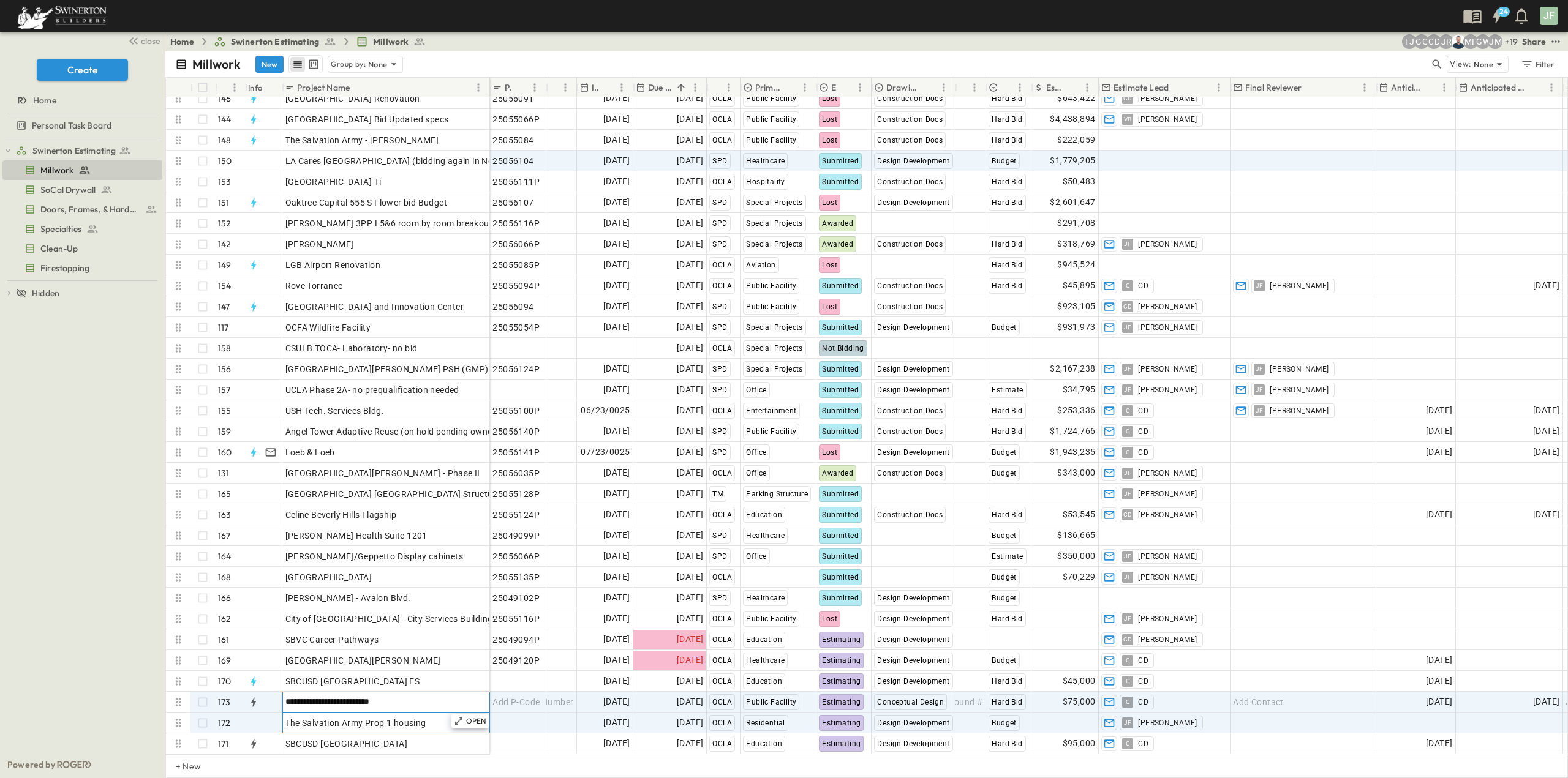
drag, startPoint x: 421, startPoint y: 716, endPoint x: 429, endPoint y: 716, distance: 8.0
click at [421, 717] on span "The Salvation Army Prop 1 housing" at bounding box center [356, 723] width 141 height 12
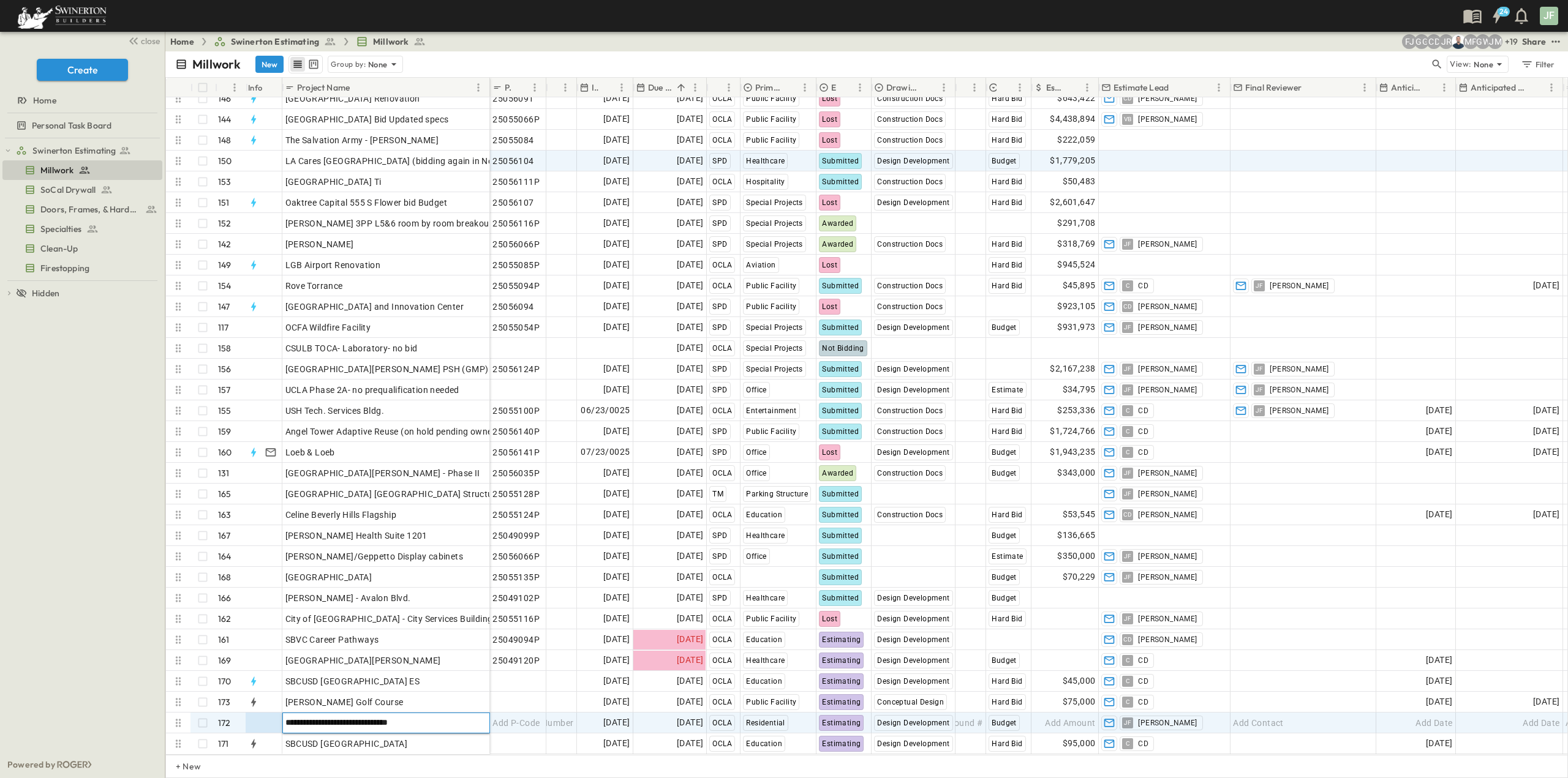
drag, startPoint x: 429, startPoint y: 716, endPoint x: 280, endPoint y: 716, distance: 149.0
click at [280, 716] on div "**********" at bounding box center [328, 722] width 324 height 21
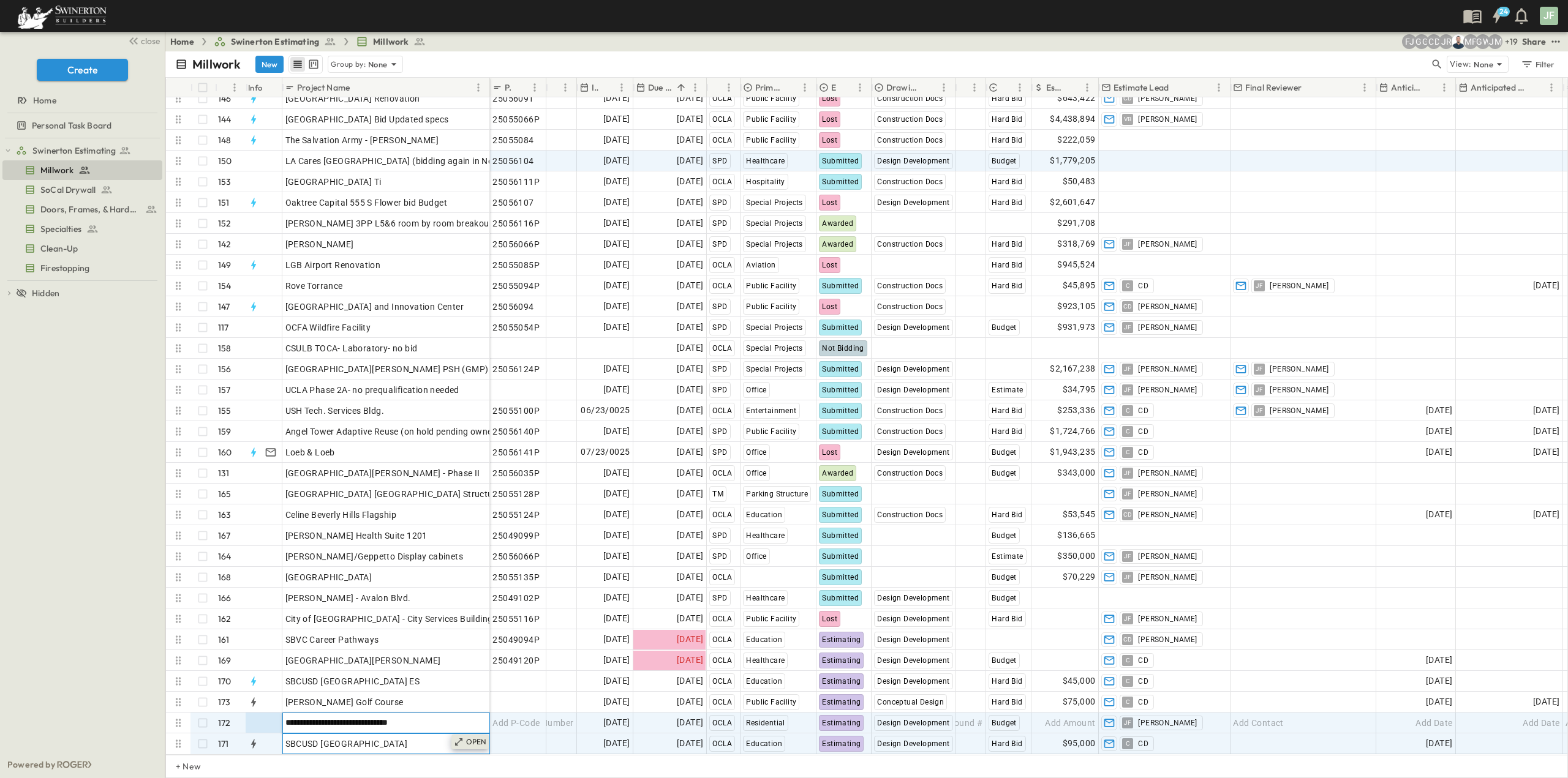
click at [474, 738] on div "OPEN" at bounding box center [470, 742] width 38 height 15
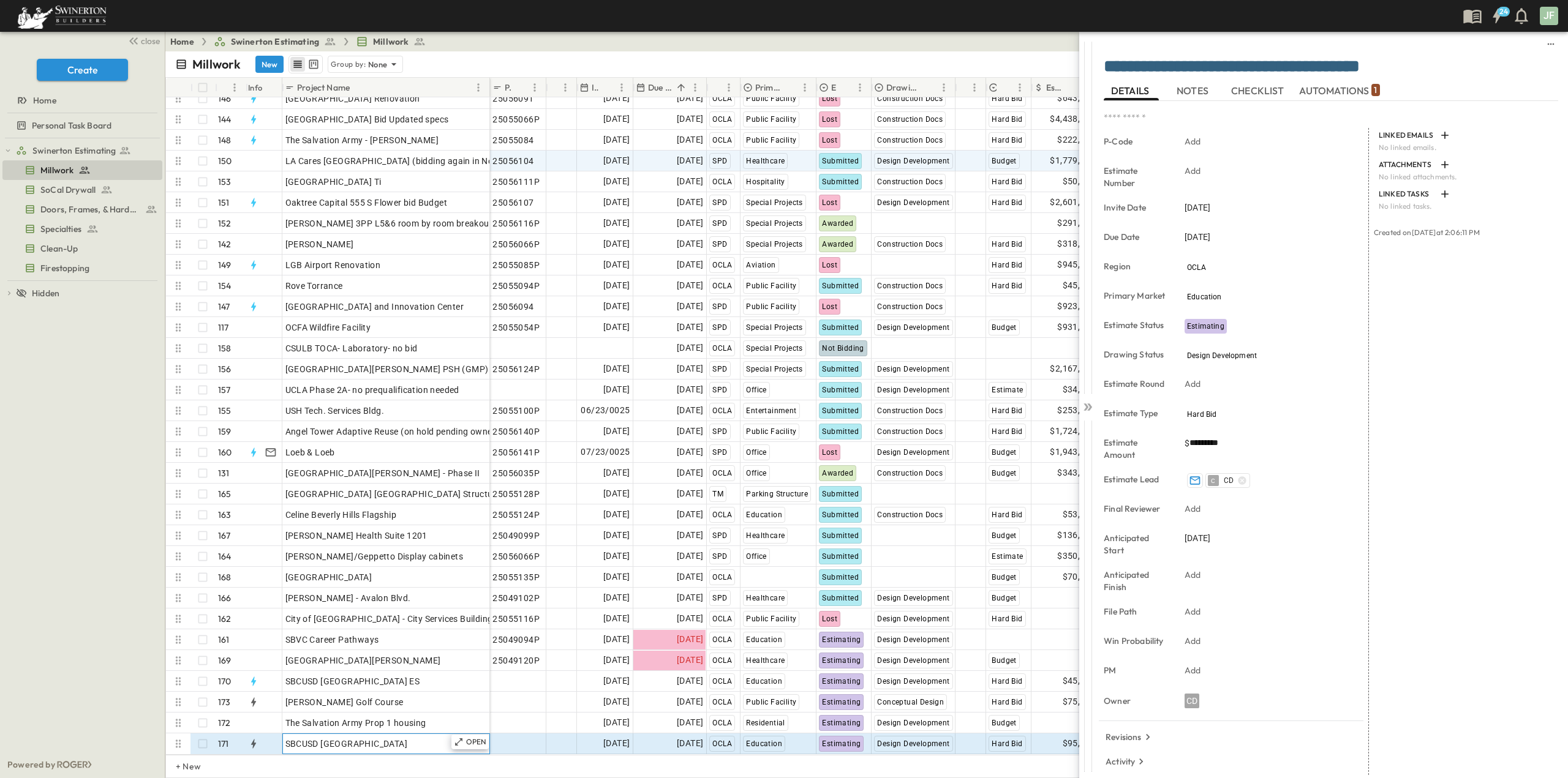
click at [408, 738] on span "SBCUSD [GEOGRAPHIC_DATA]" at bounding box center [346, 744] width 123 height 12
drag, startPoint x: 285, startPoint y: 736, endPoint x: 457, endPoint y: 739, distance: 172.0
click at [1081, 79] on div at bounding box center [1087, 217] width 17 height 352
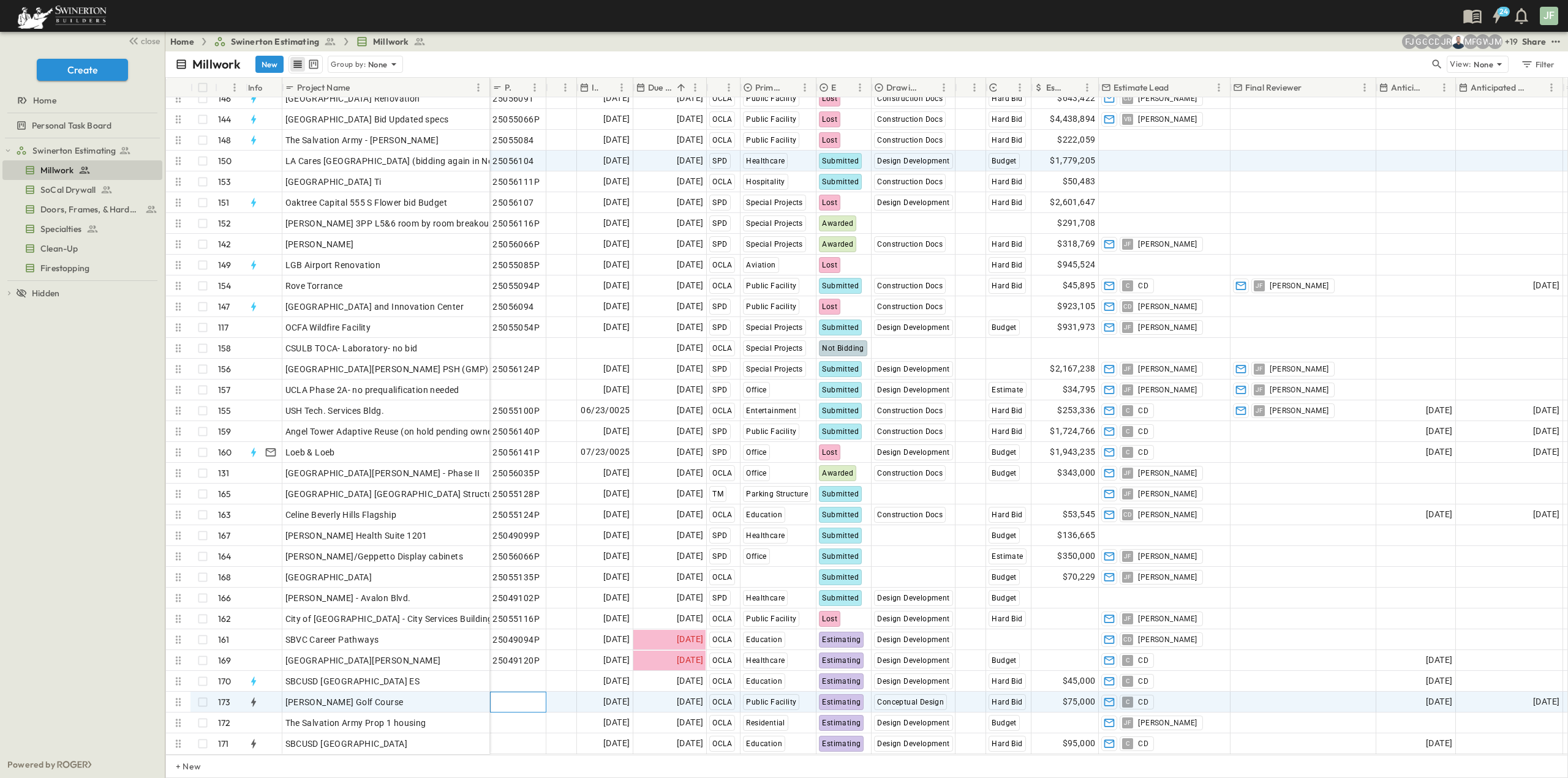
click at [514, 699] on span "Add P-Code" at bounding box center [516, 702] width 47 height 12
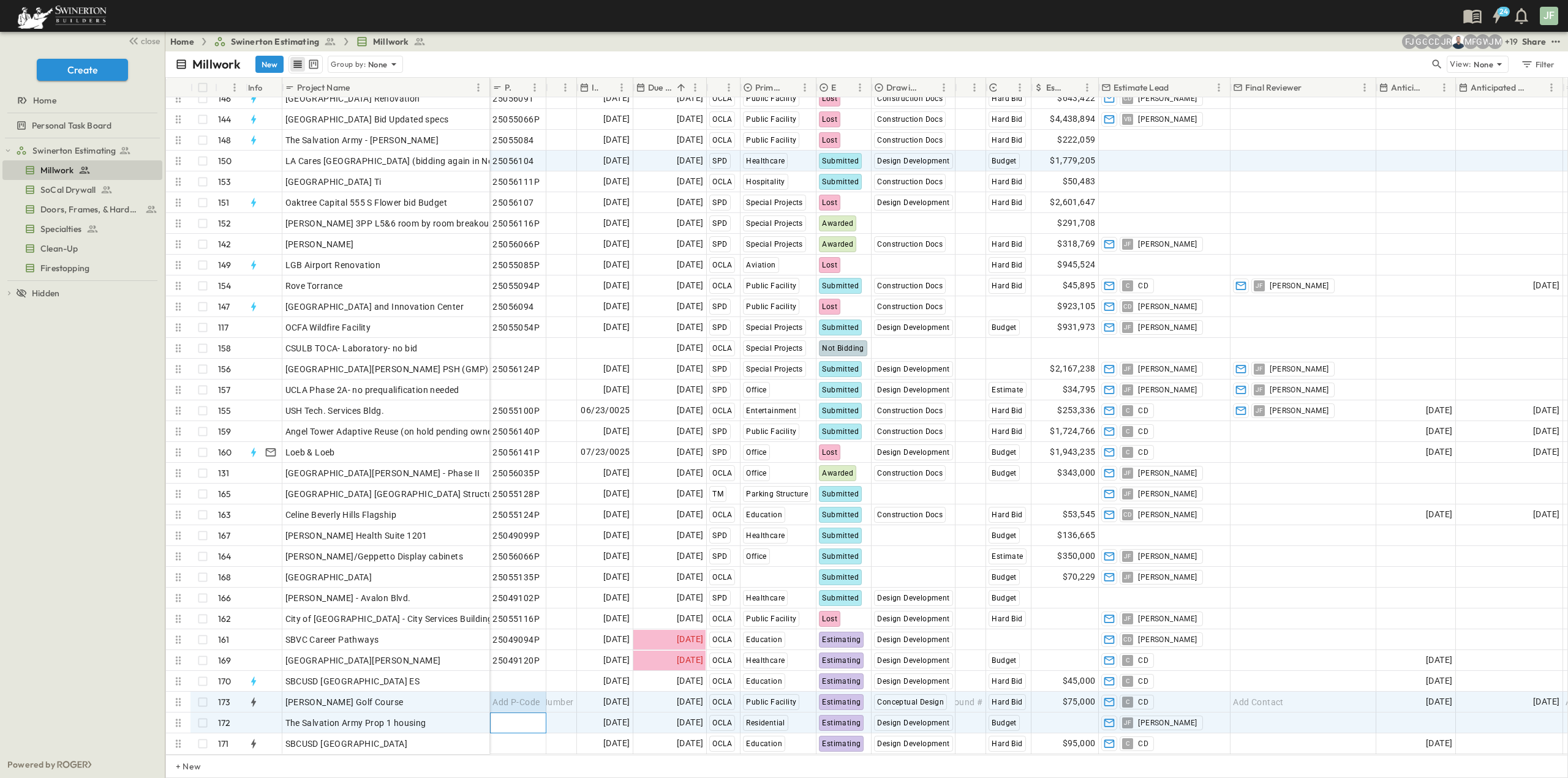
click at [535, 717] on span "Add P-Code" at bounding box center [516, 723] width 47 height 12
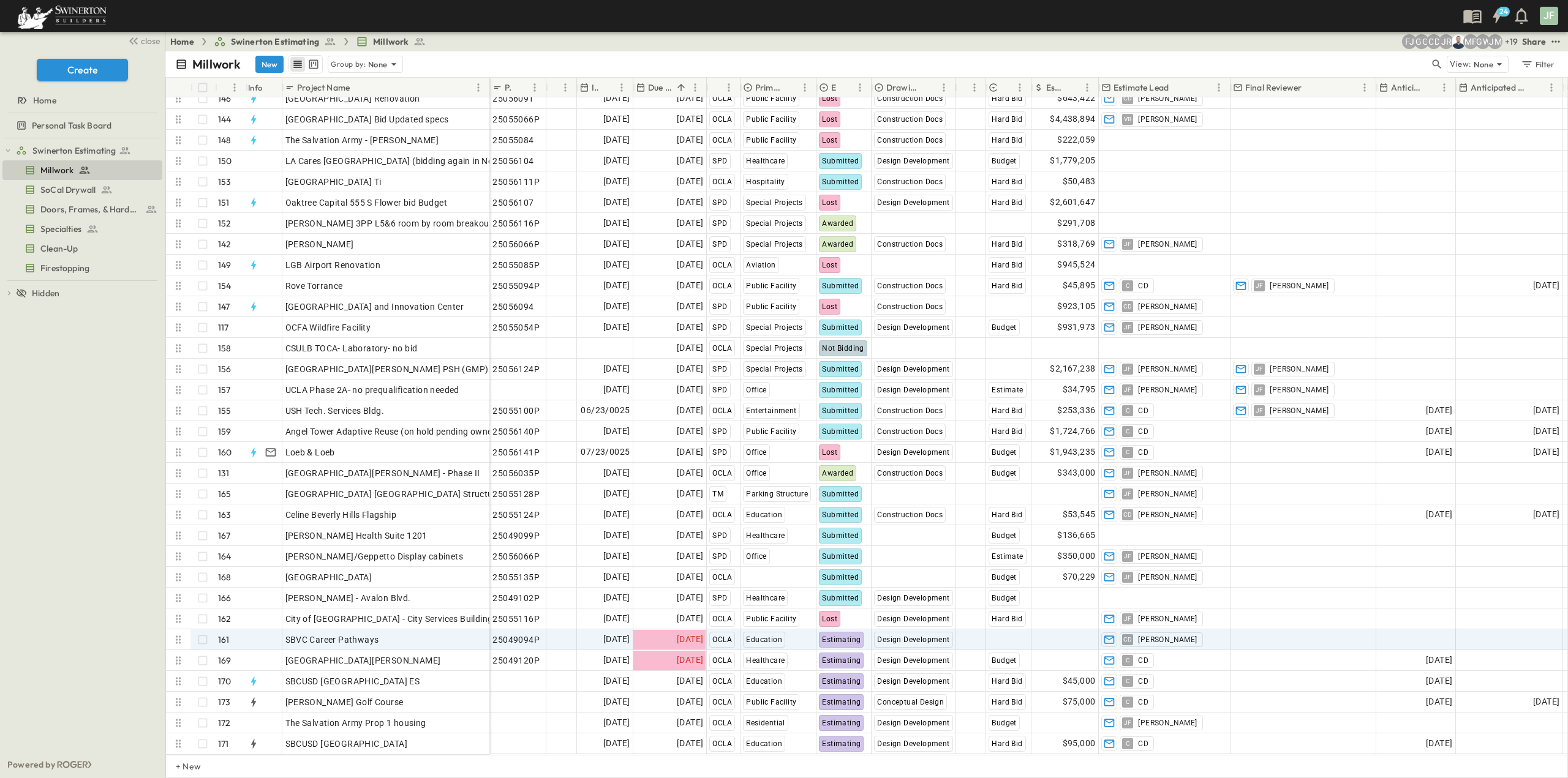
scroll to position [2953, 0]
click at [539, 634] on div "25049094P" at bounding box center [518, 640] width 50 height 17
drag, startPoint x: 539, startPoint y: 632, endPoint x: 493, endPoint y: 631, distance: 46.0
click at [493, 632] on input "*********" at bounding box center [518, 639] width 55 height 15
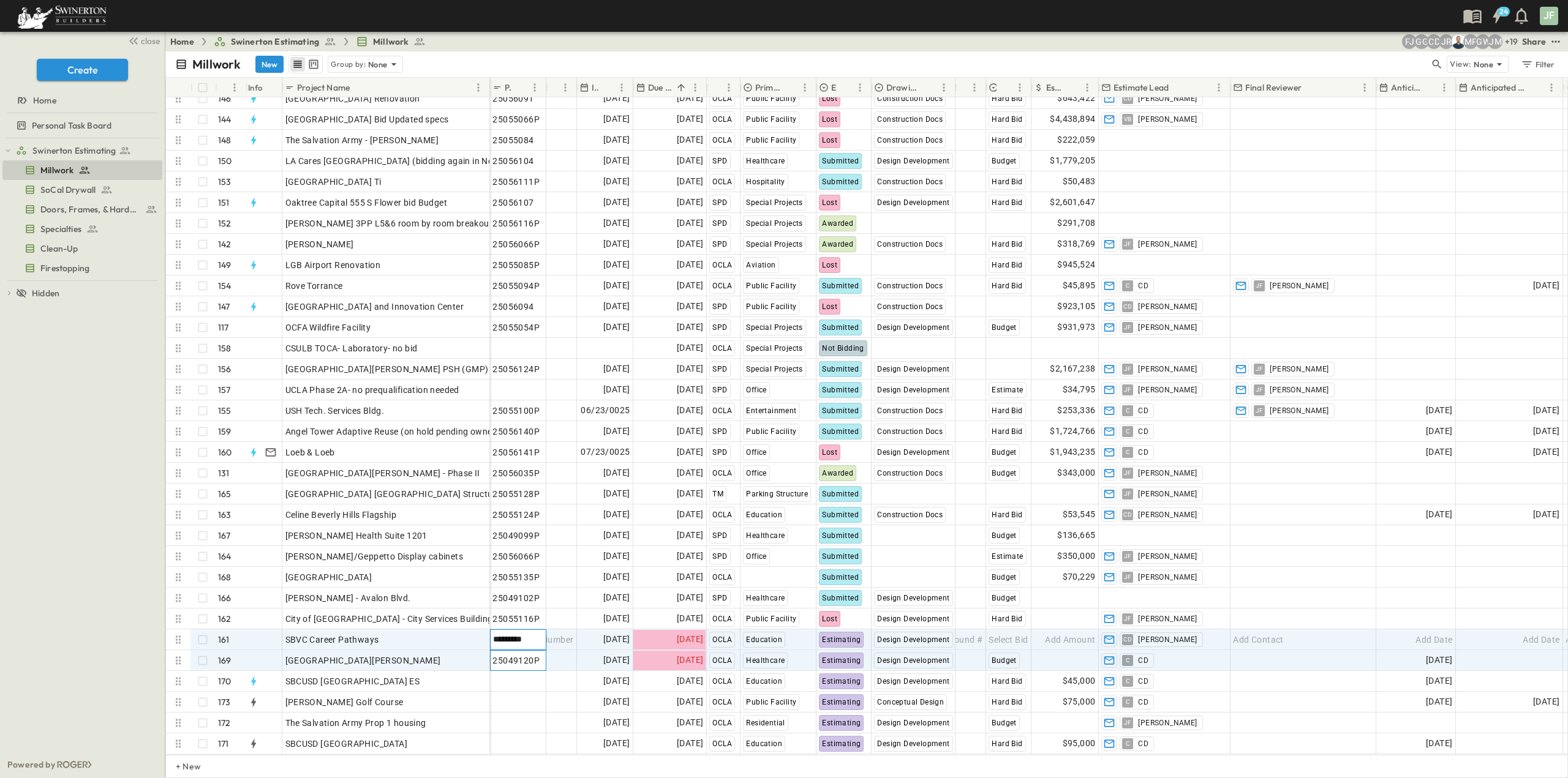
drag, startPoint x: 526, startPoint y: 650, endPoint x: 534, endPoint y: 652, distance: 8.2
click at [526, 655] on span "25049120P" at bounding box center [516, 661] width 47 height 12
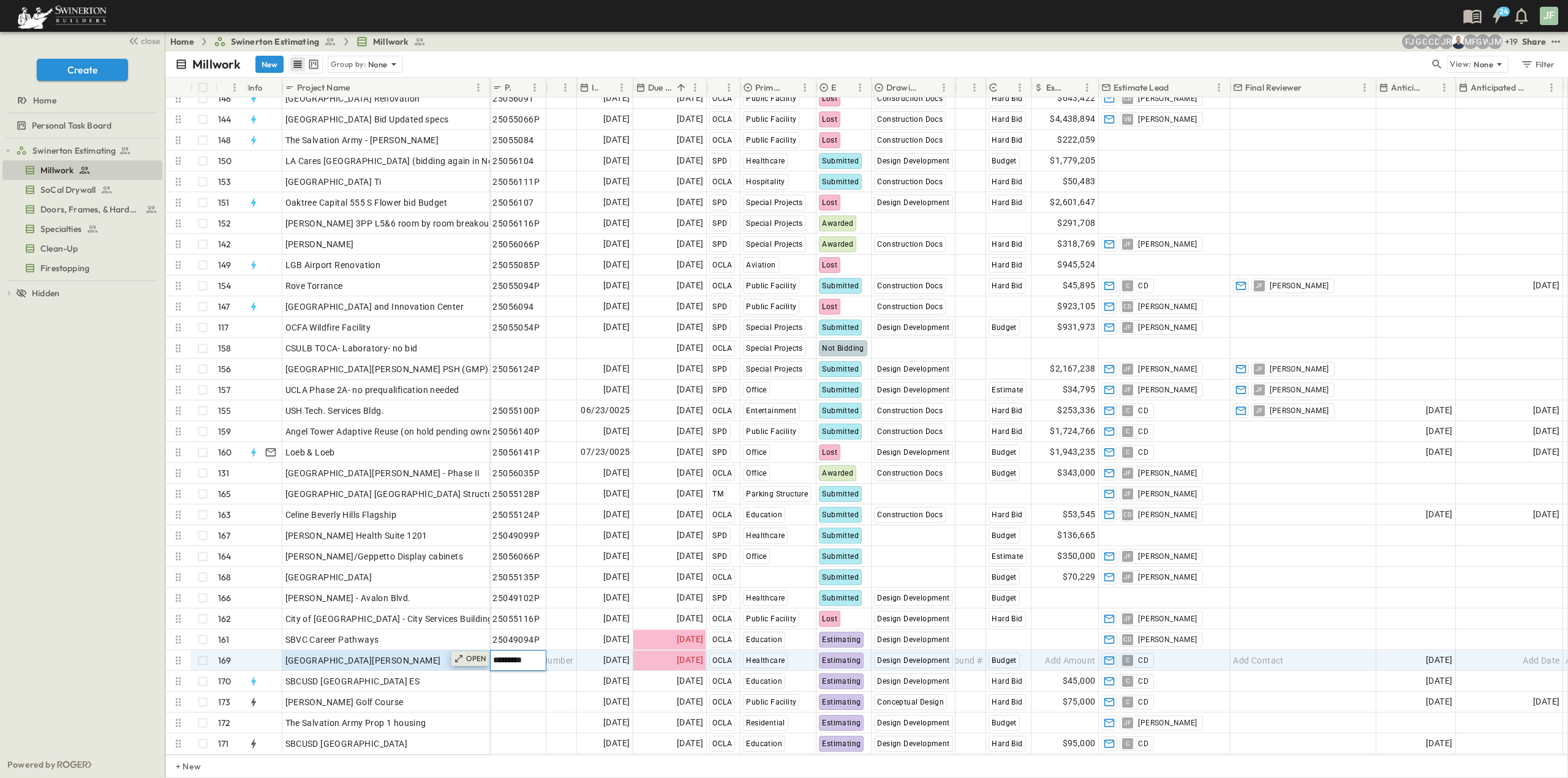
drag, startPoint x: 538, startPoint y: 653, endPoint x: 487, endPoint y: 649, distance: 51.2
drag, startPoint x: 494, startPoint y: 653, endPoint x: 544, endPoint y: 655, distance: 50.0
click at [544, 655] on input "*********" at bounding box center [518, 660] width 55 height 15
